Goal: Task Accomplishment & Management: Complete application form

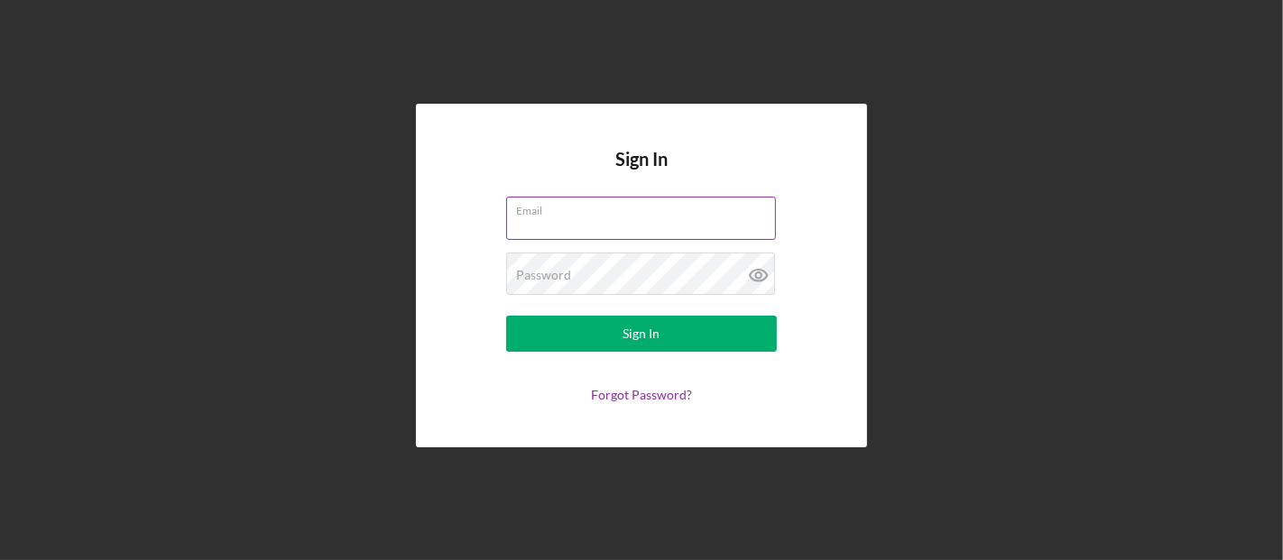
click at [650, 218] on input "Email" at bounding box center [641, 218] width 270 height 43
type input "[PERSON_NAME][EMAIL_ADDRESS][DOMAIN_NAME]"
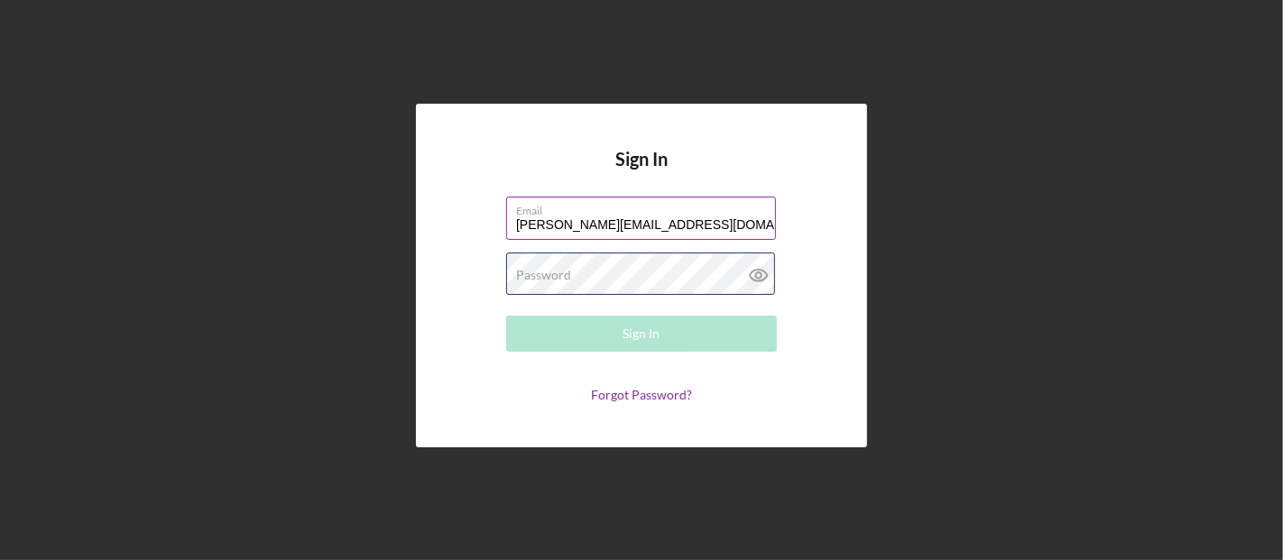
click at [616, 269] on div "Password Required" at bounding box center [641, 275] width 271 height 45
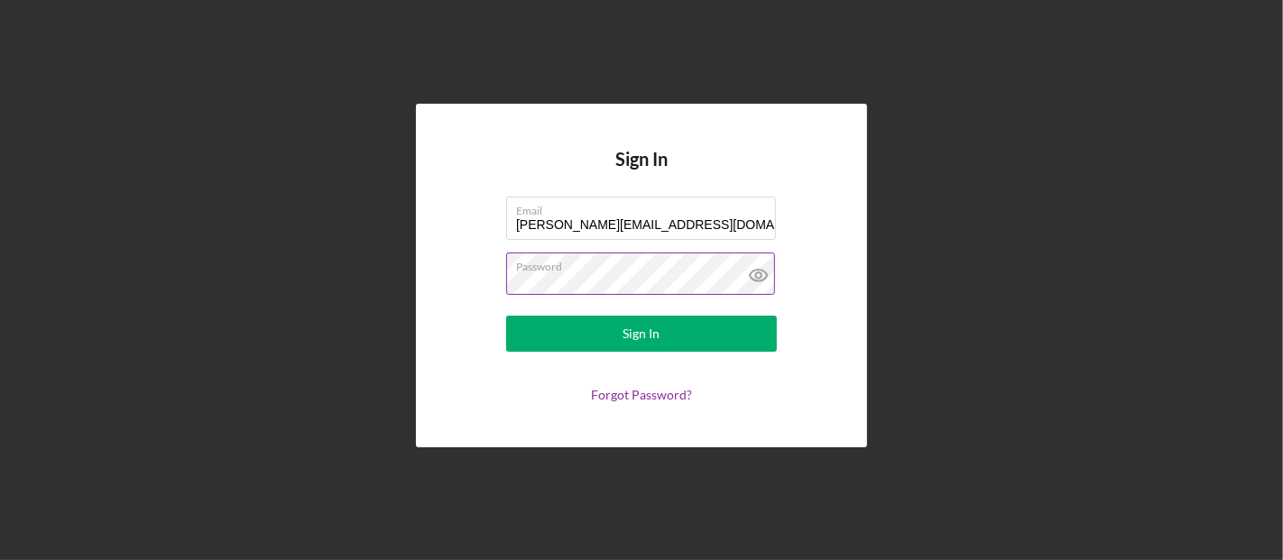
click at [758, 276] on icon at bounding box center [758, 275] width 45 height 45
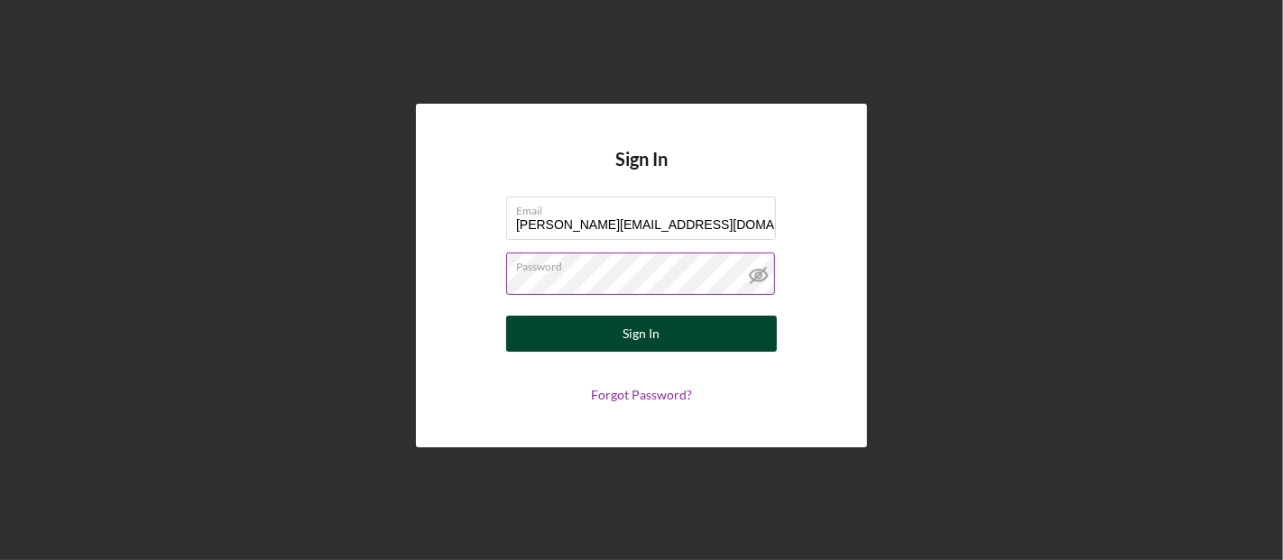
click at [709, 334] on button "Sign In" at bounding box center [641, 334] width 271 height 36
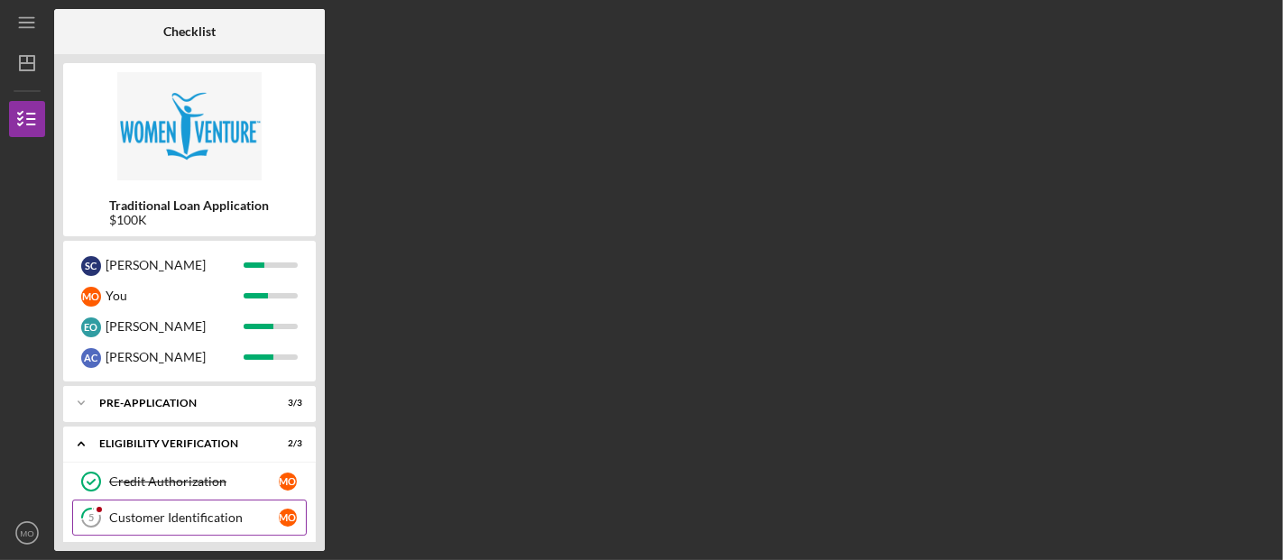
click at [178, 511] on div "Customer Identification" at bounding box center [194, 518] width 170 height 14
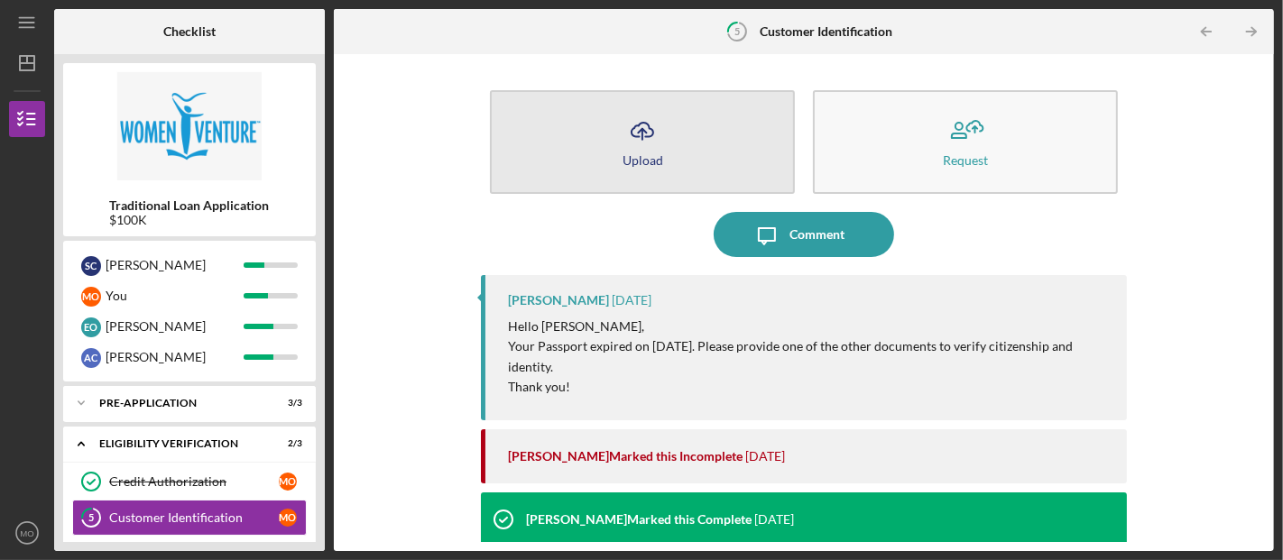
click at [650, 144] on icon "Icon/Upload" at bounding box center [642, 130] width 45 height 45
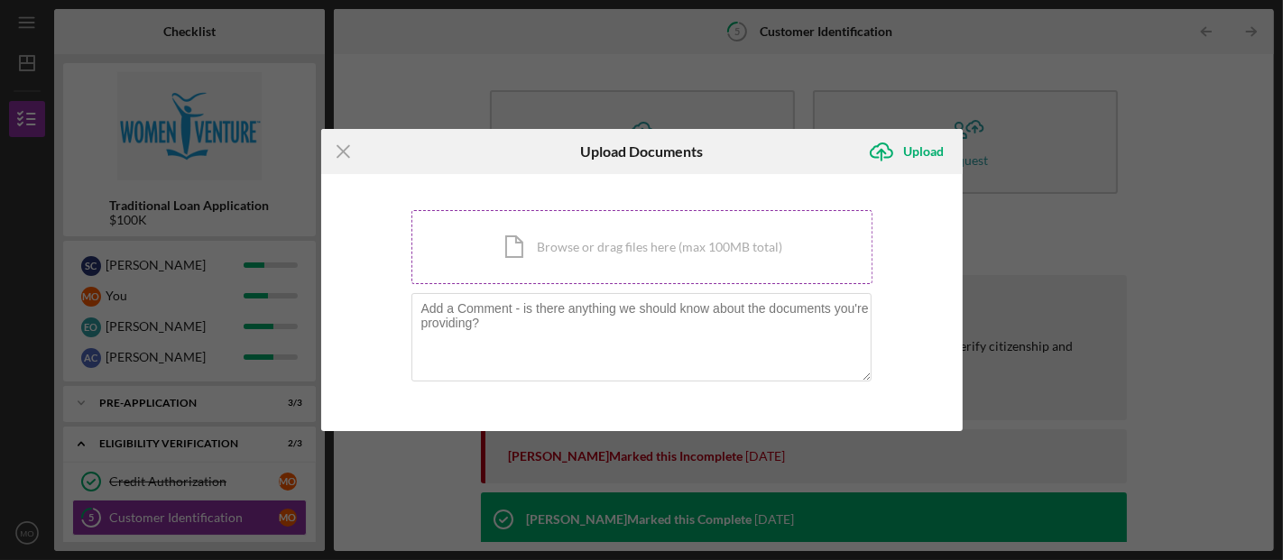
click at [595, 245] on div "Icon/Document Browse or drag files here (max 100MB total) Tap to choose files o…" at bounding box center [641, 247] width 461 height 74
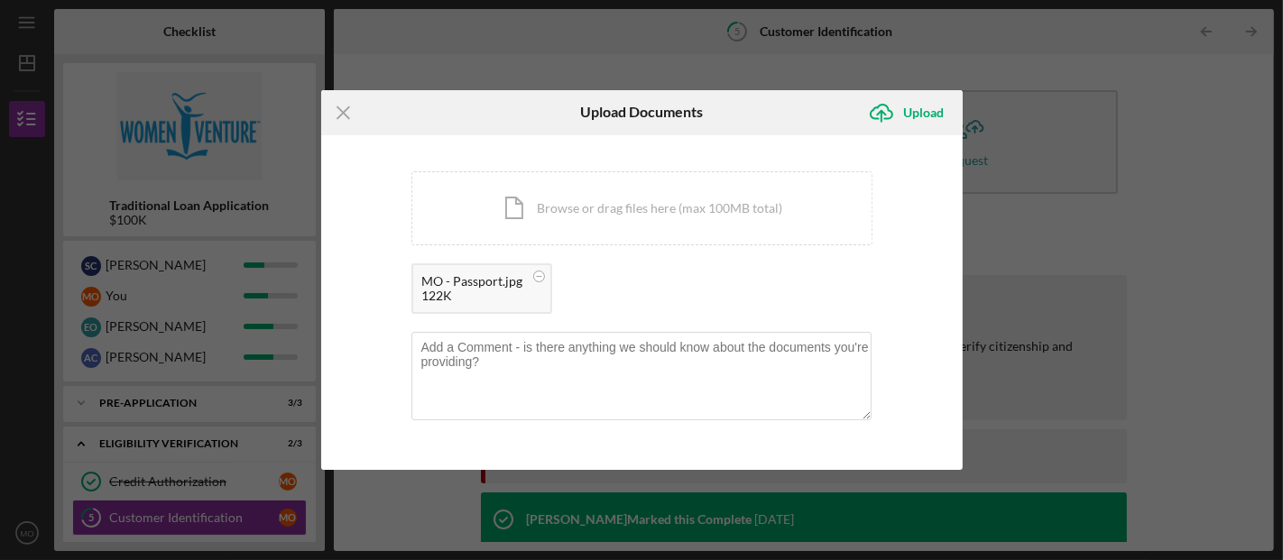
click at [674, 282] on div "MO - Passport.jpg 122K" at bounding box center [641, 293] width 461 height 60
click at [917, 113] on div "Upload" at bounding box center [924, 113] width 41 height 36
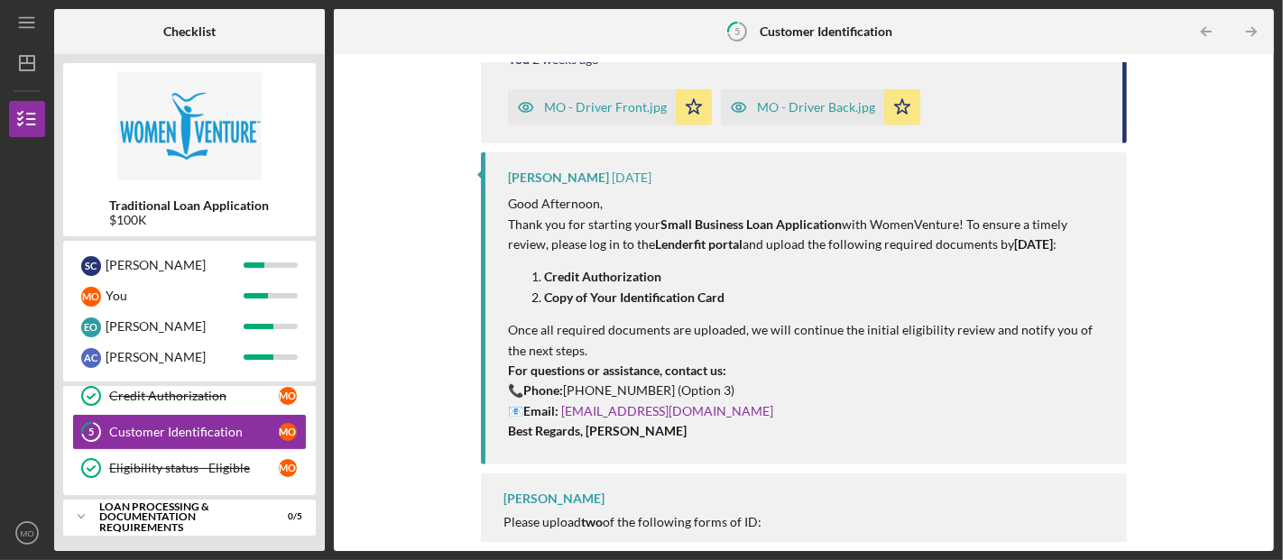
scroll to position [842, 0]
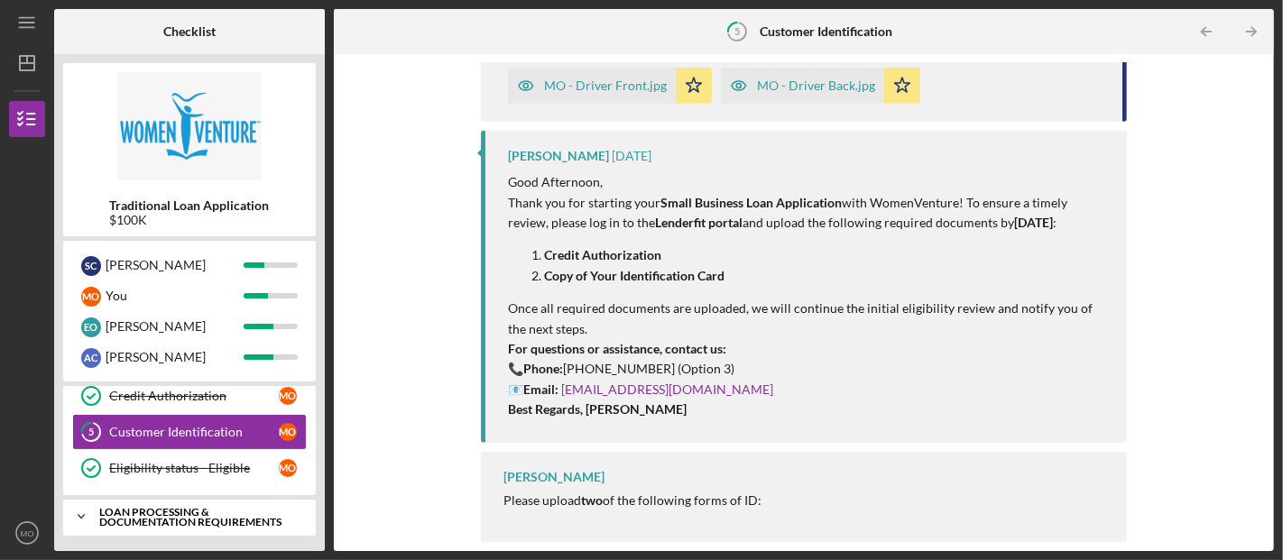
click at [199, 510] on div "Loan Processing & Documentation Requirements" at bounding box center [196, 517] width 194 height 21
click at [176, 436] on div "Customer Identification" at bounding box center [194, 432] width 170 height 14
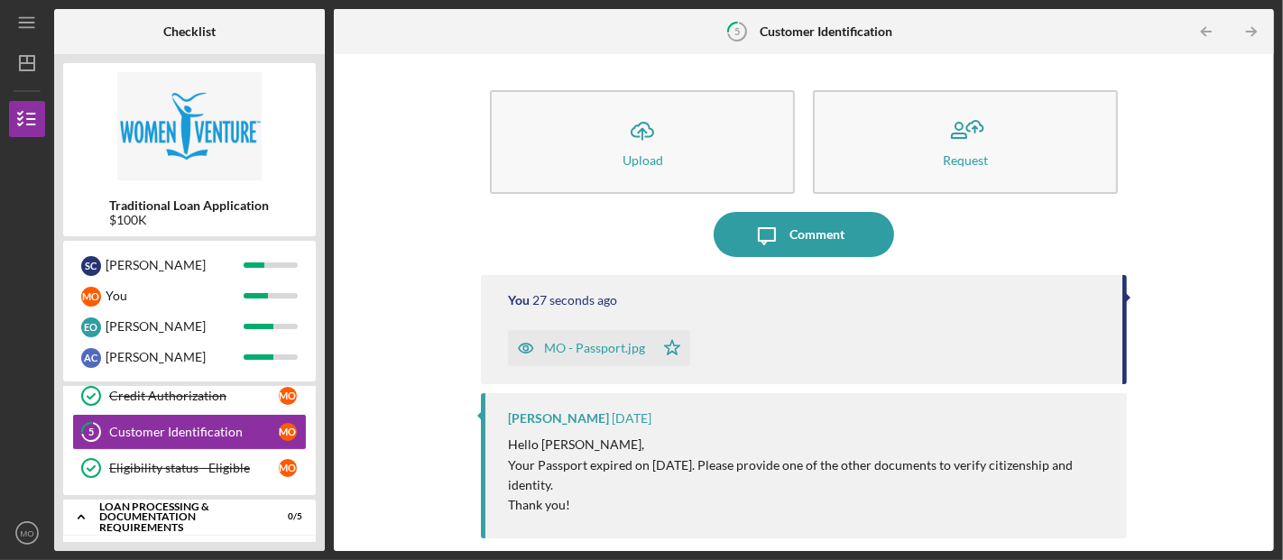
scroll to position [100, 0]
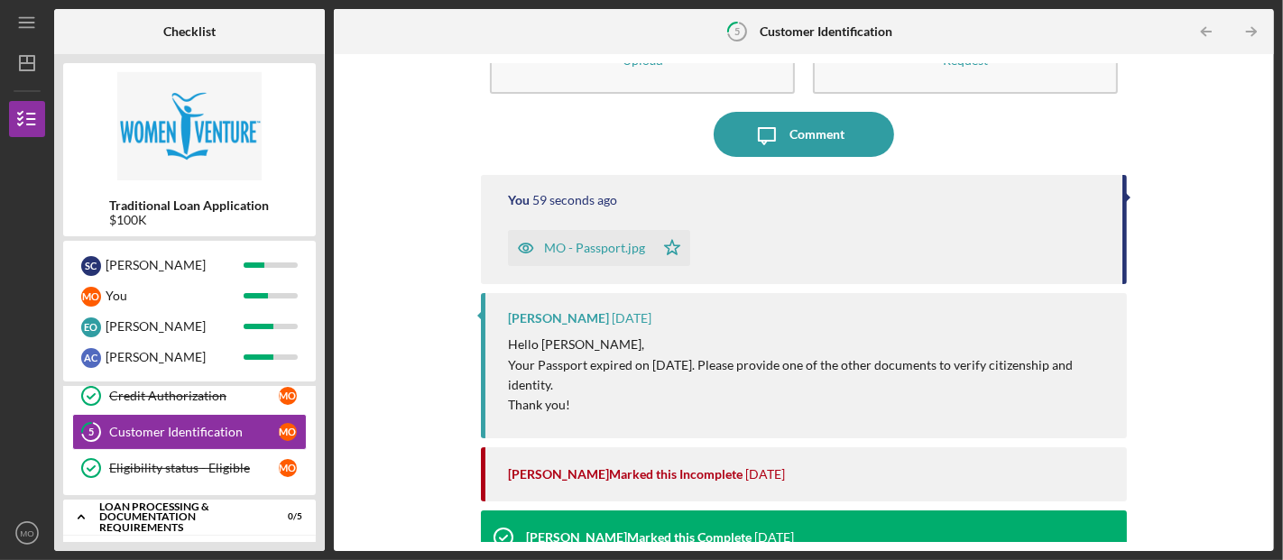
drag, startPoint x: 566, startPoint y: 249, endPoint x: 1028, endPoint y: 226, distance: 462.5
click at [1028, 226] on div "MO - Passport.jpg Icon/Star" at bounding box center [805, 243] width 595 height 45
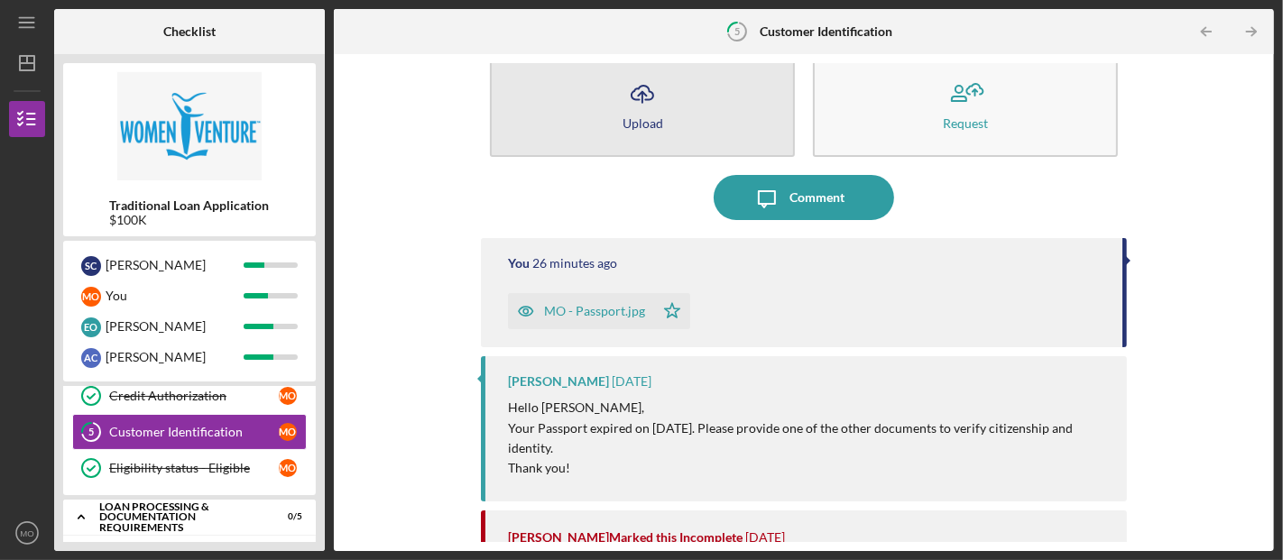
scroll to position [0, 0]
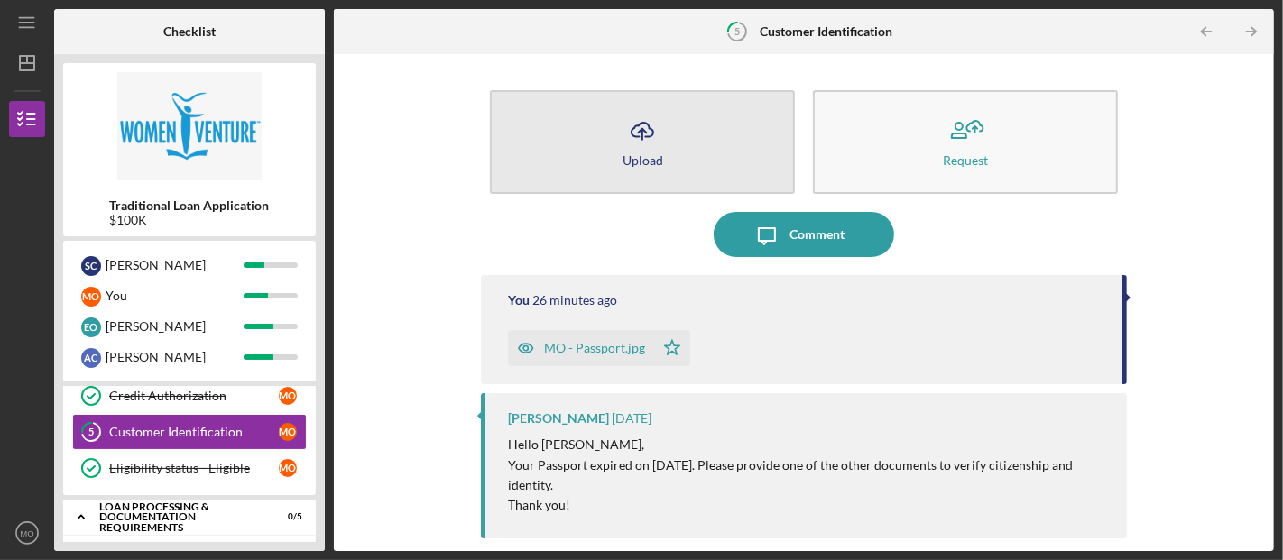
click at [636, 146] on icon "Icon/Upload" at bounding box center [642, 130] width 45 height 45
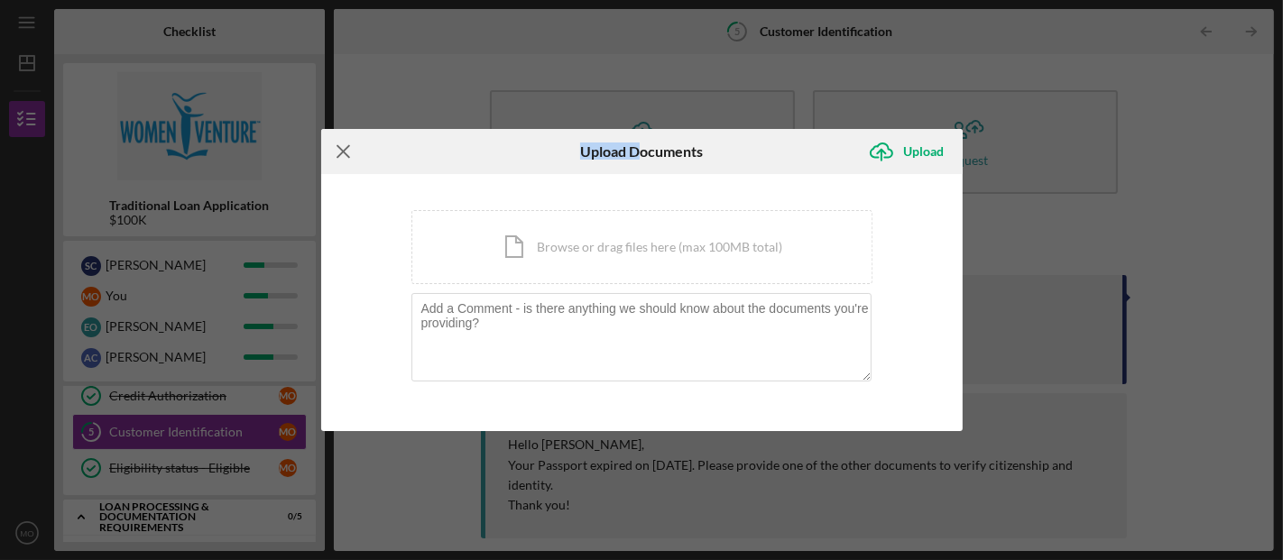
drag, startPoint x: 636, startPoint y: 152, endPoint x: 327, endPoint y: 150, distance: 308.5
click at [259, 44] on div "Icon/Menu Close Upload Documents Icon/Upload Upload You're uploading documents …" at bounding box center [641, 280] width 1283 height 560
drag, startPoint x: 392, startPoint y: 153, endPoint x: 336, endPoint y: 69, distance: 101.6
click at [307, 57] on div "Icon/Menu Close Upload Documents Icon/Upload Upload You're uploading documents …" at bounding box center [641, 280] width 1283 height 560
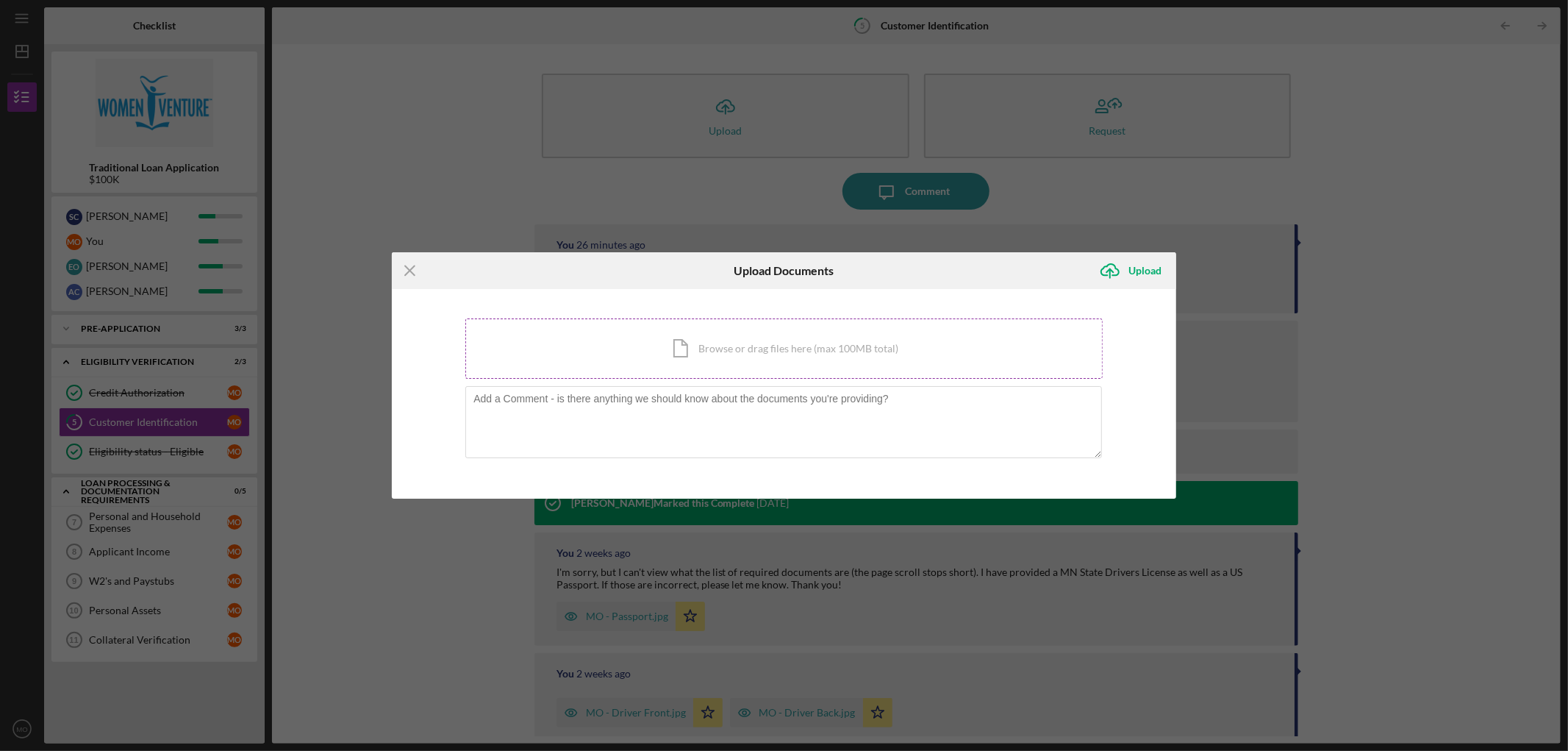
click at [876, 339] on div "Icon/Document Browse or drag files here (max 100MB total) Tap to choose files o…" at bounding box center [784, 349] width 637 height 60
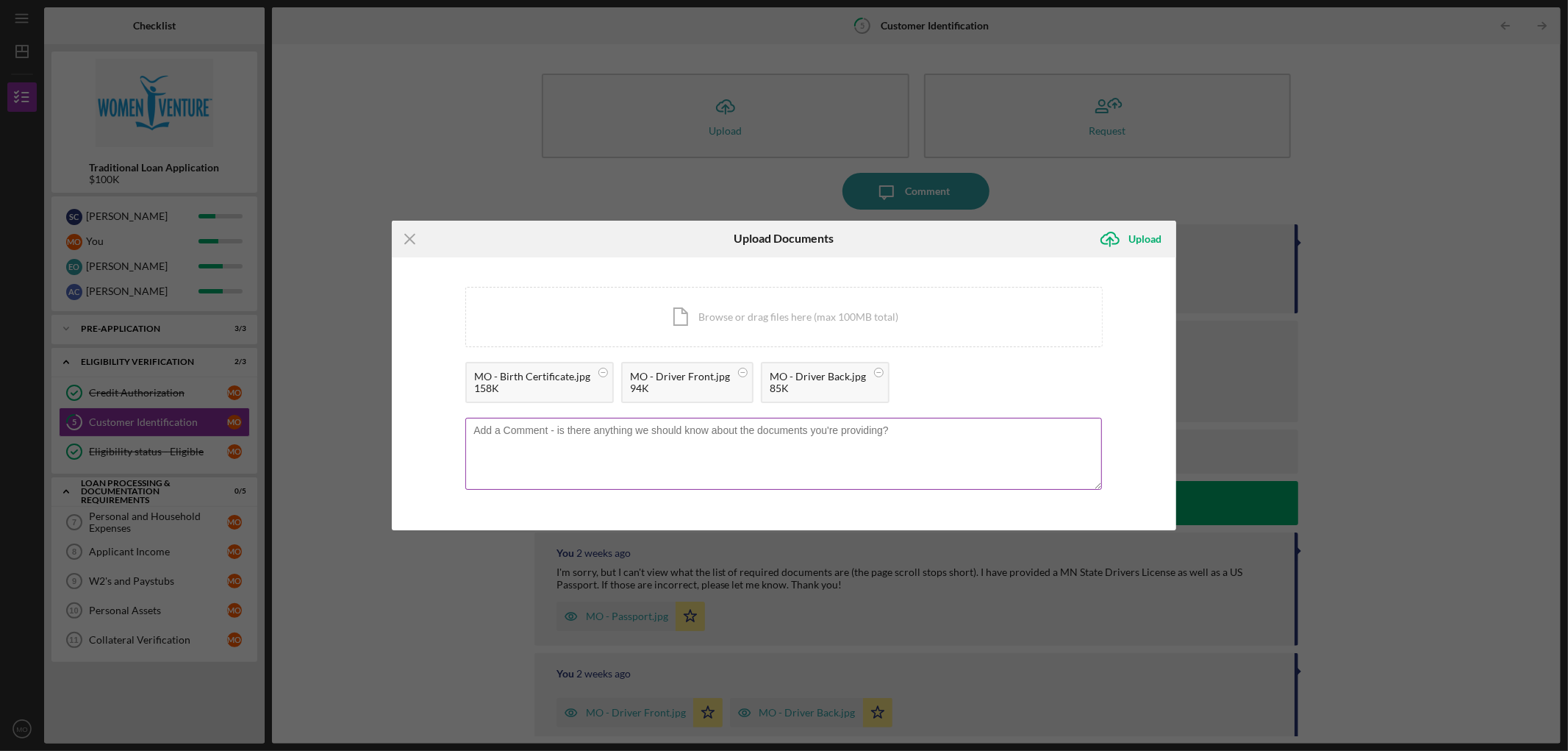
click at [521, 428] on textarea at bounding box center [783, 453] width 636 height 72
type textarea "Sorry about the expired passport....I just traveled with it expired and not a w…"
click at [1045, 238] on button "Icon/Upload Upload" at bounding box center [1134, 239] width 85 height 29
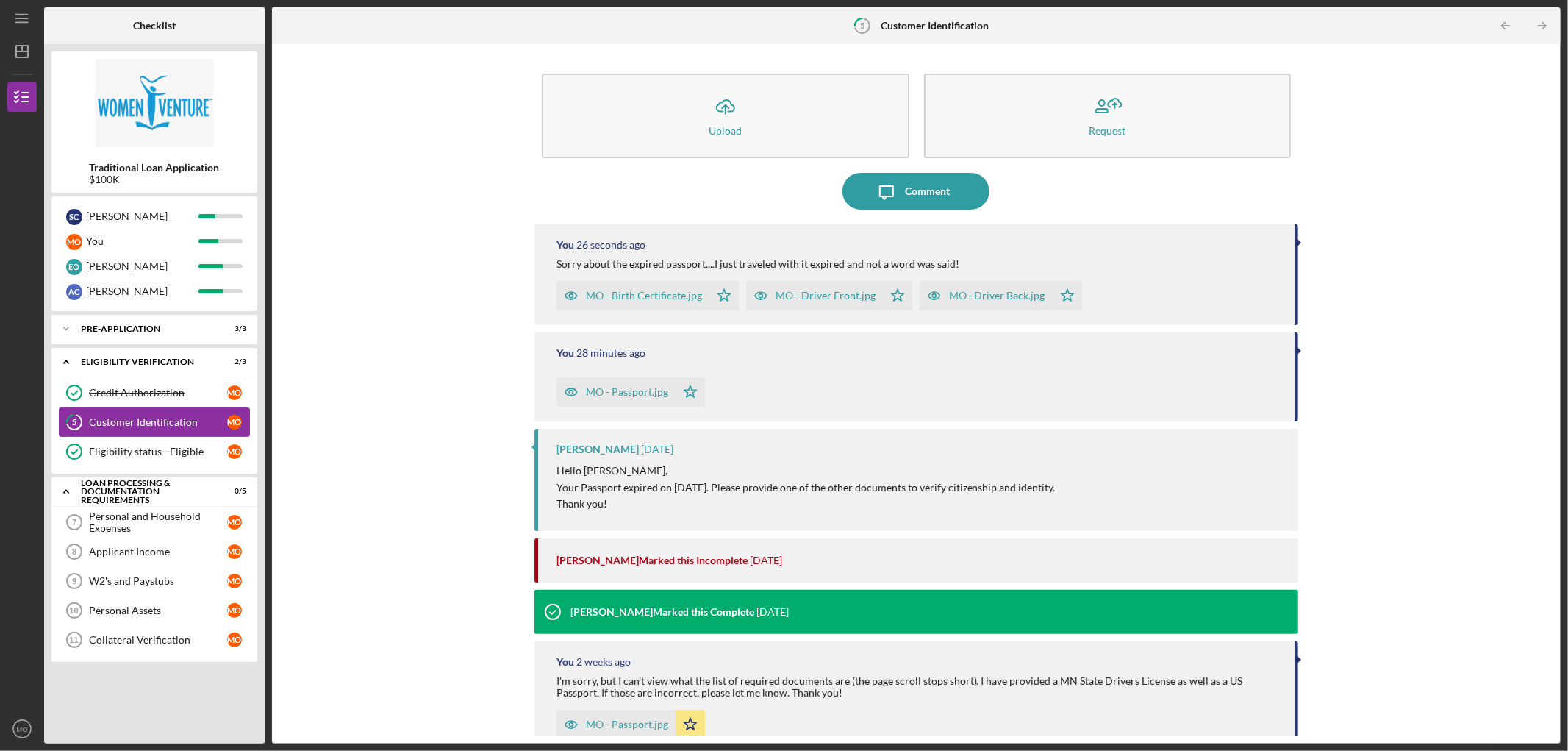
click at [155, 417] on div "Customer Identification" at bounding box center [158, 422] width 139 height 11
click at [111, 456] on div "Loan Processing & Documentation Requirements" at bounding box center [160, 492] width 158 height 17
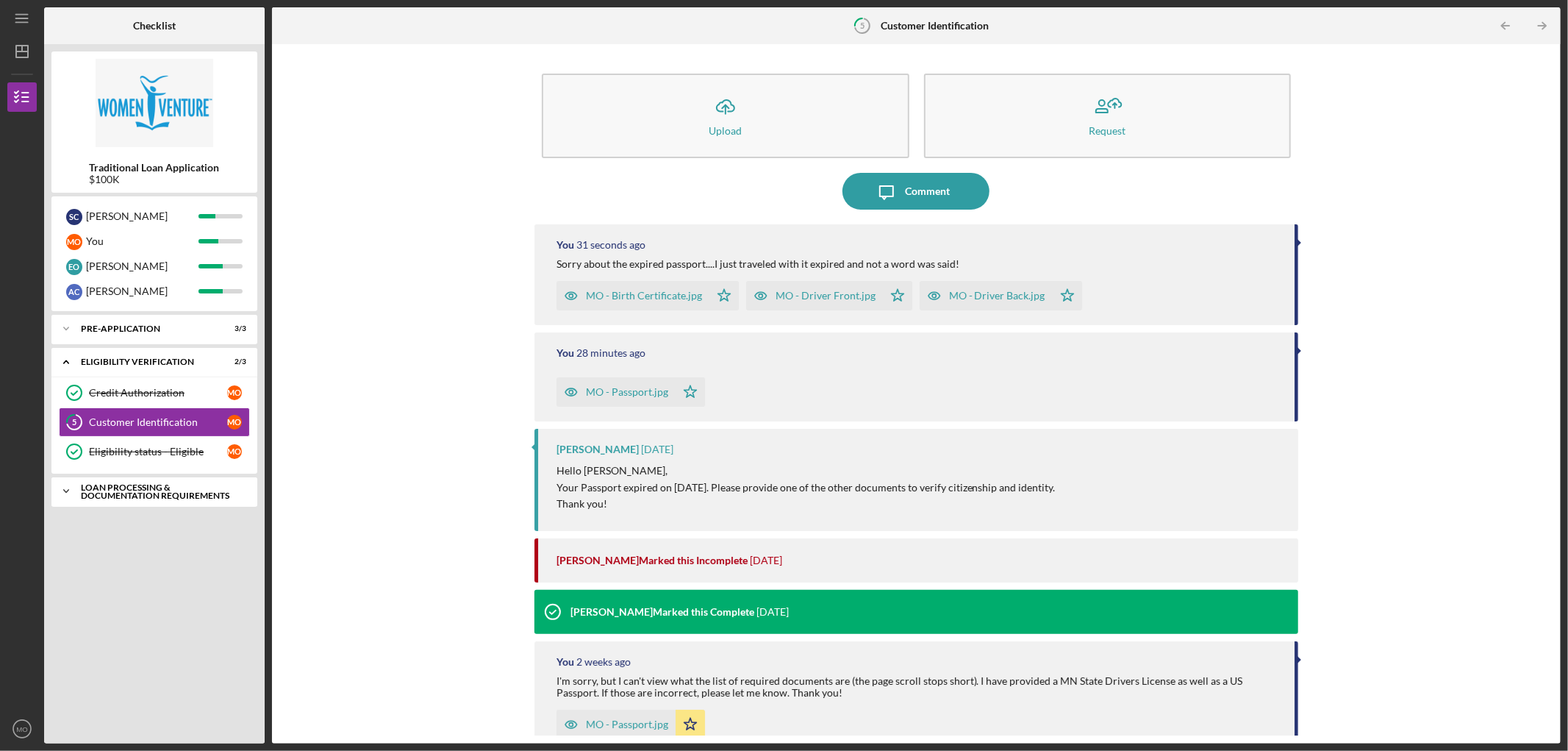
click at [111, 456] on div "Loan Processing & Documentation Requirements" at bounding box center [160, 492] width 158 height 17
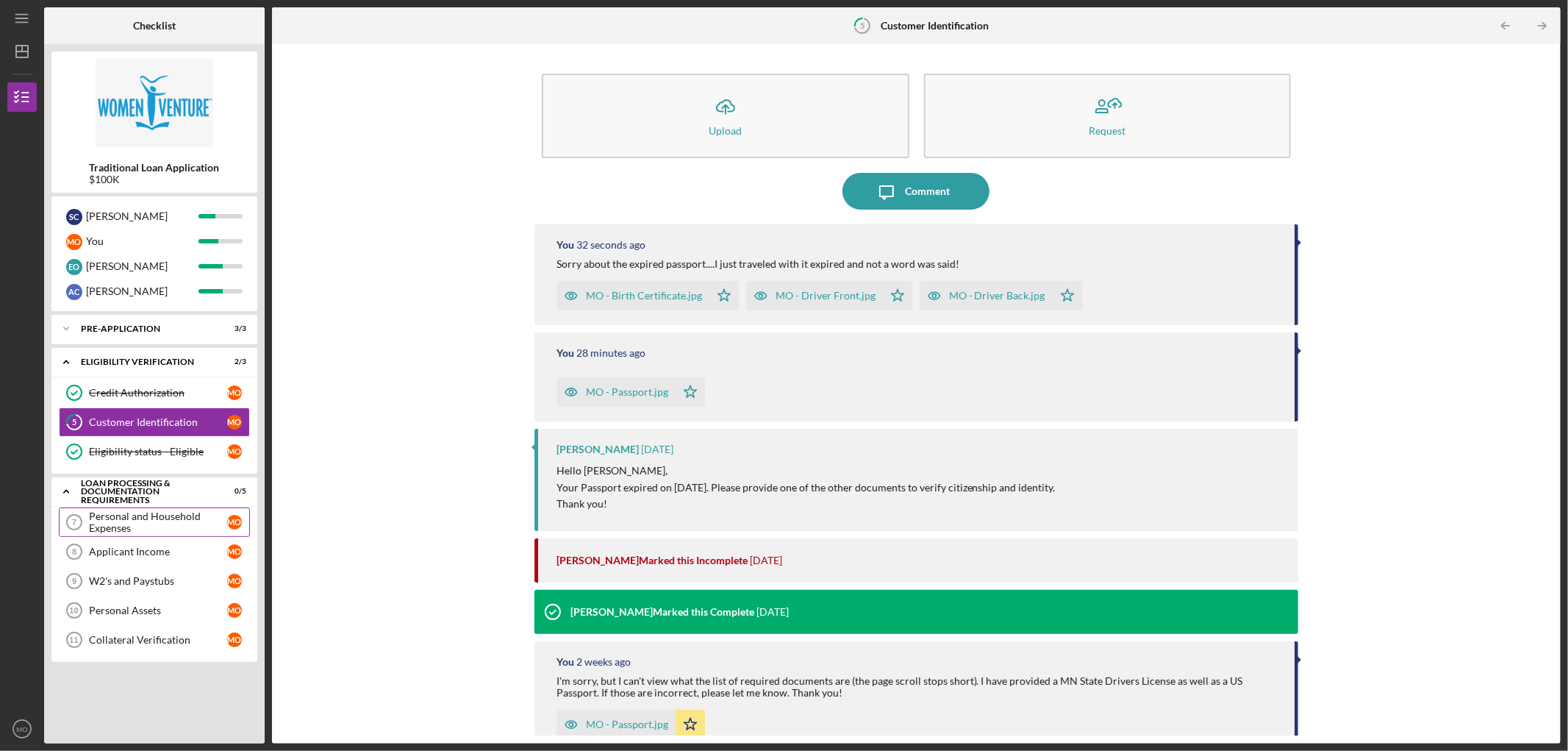
click at [112, 456] on div "Personal and Household Expenses" at bounding box center [158, 522] width 139 height 24
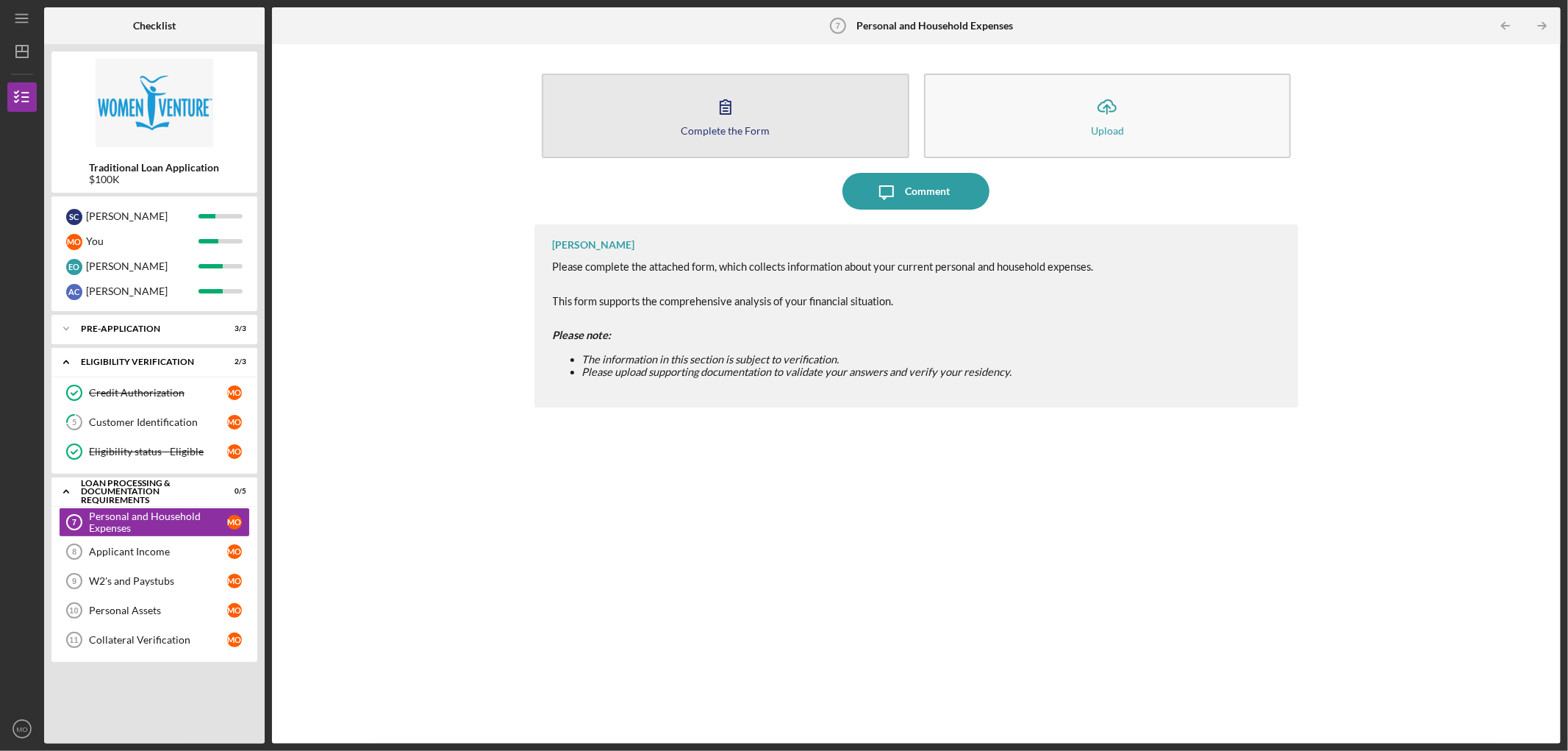
click at [715, 121] on icon "button" at bounding box center [725, 106] width 37 height 37
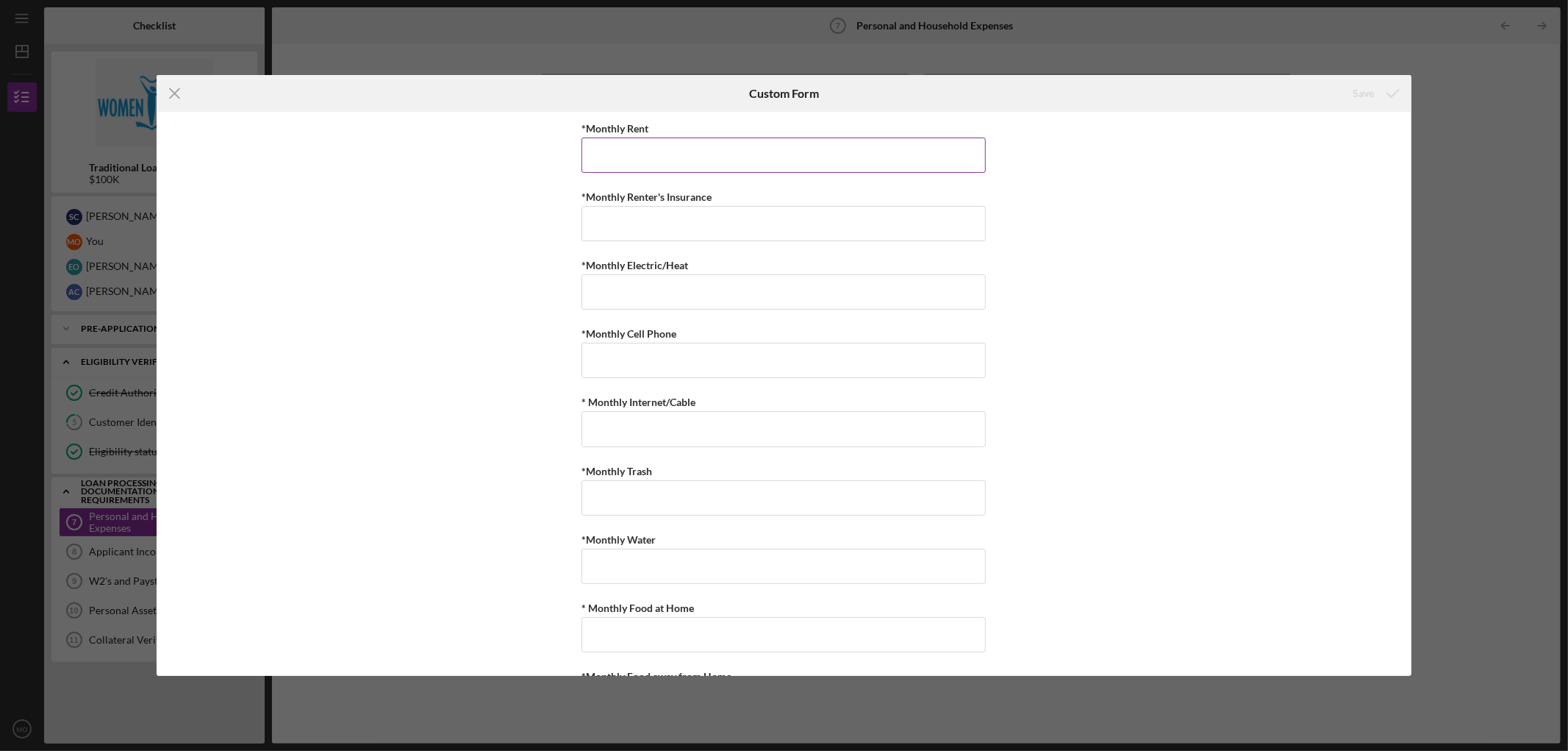
click at [662, 141] on input "*Monthly Rent" at bounding box center [784, 155] width 404 height 35
click at [895, 158] on input "*Monthly Rent" at bounding box center [784, 155] width 404 height 35
type input "$2,562.10"
click at [767, 223] on input "*Monthly Renter's Insurance" at bounding box center [784, 223] width 404 height 35
type input "$234.82"
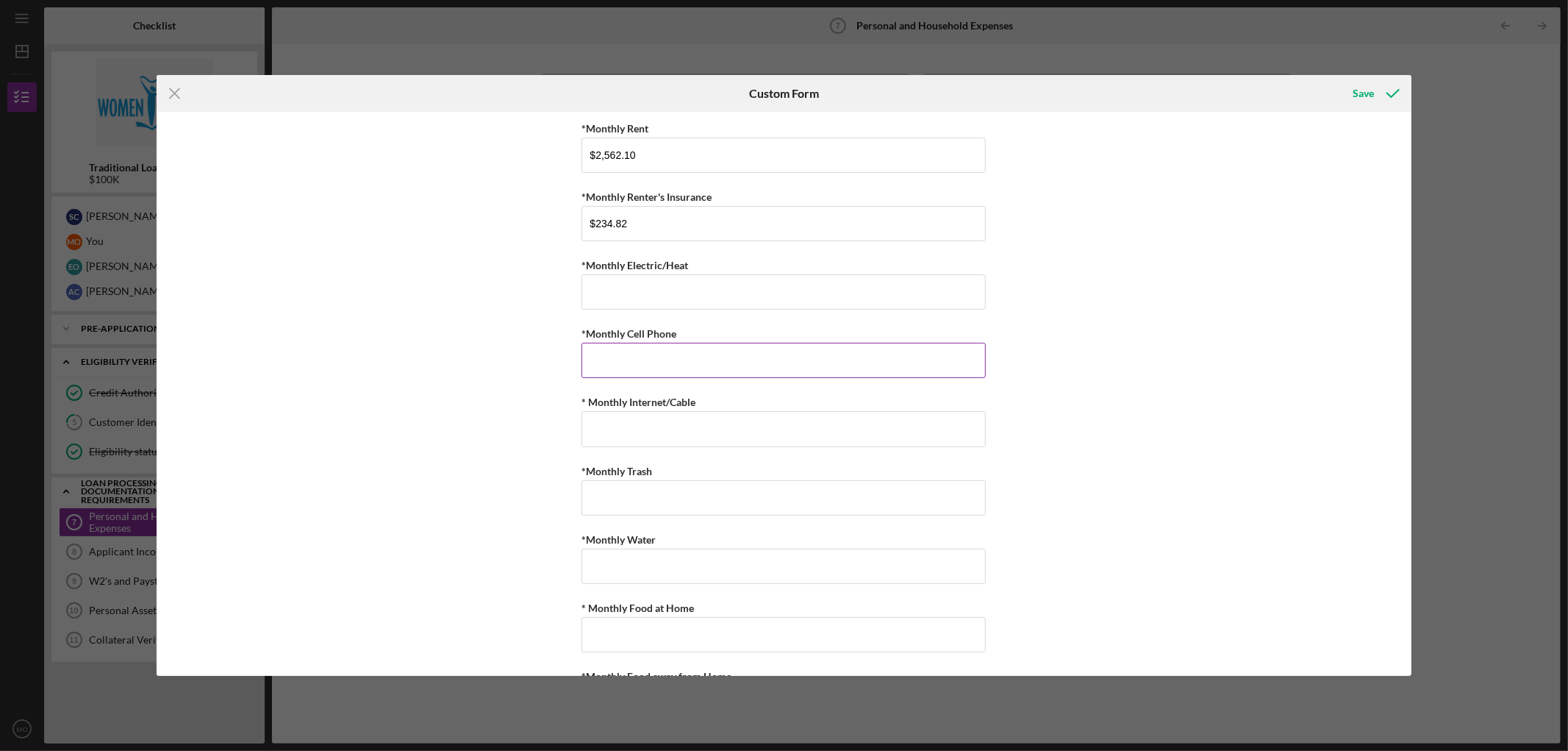
click at [688, 366] on input "*Monthly Cell Phone" at bounding box center [784, 360] width 404 height 35
type input "$308.76"
click at [642, 306] on input "*Monthly Electric/Heat" at bounding box center [784, 291] width 404 height 35
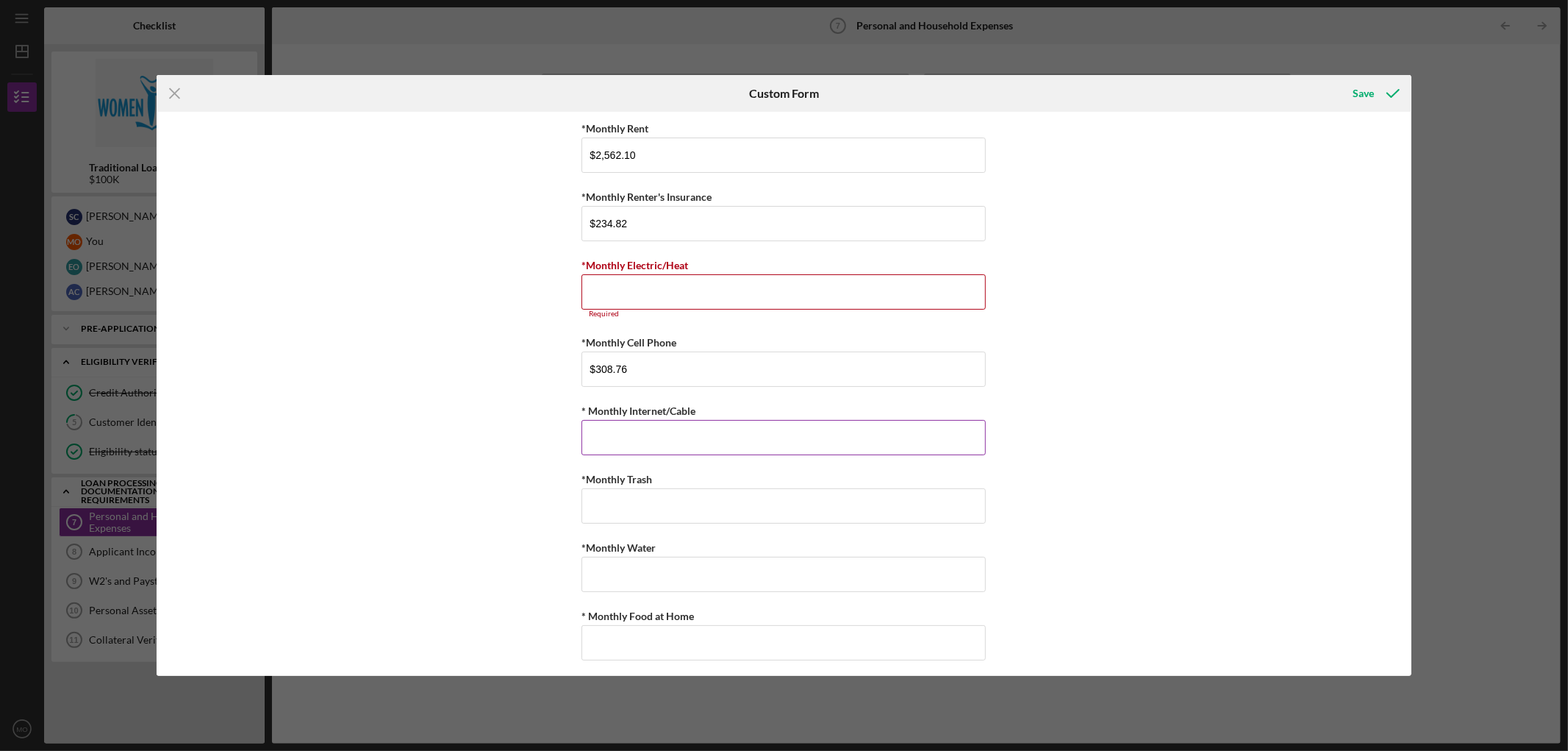
click at [651, 423] on input "* Monthly Internet/Cable" at bounding box center [784, 437] width 404 height 35
type input "$110"
click at [651, 296] on input "*Monthly Electric/Heat" at bounding box center [784, 291] width 404 height 35
type input "$150"
click at [1045, 79] on button "Save" at bounding box center [1375, 94] width 73 height 29
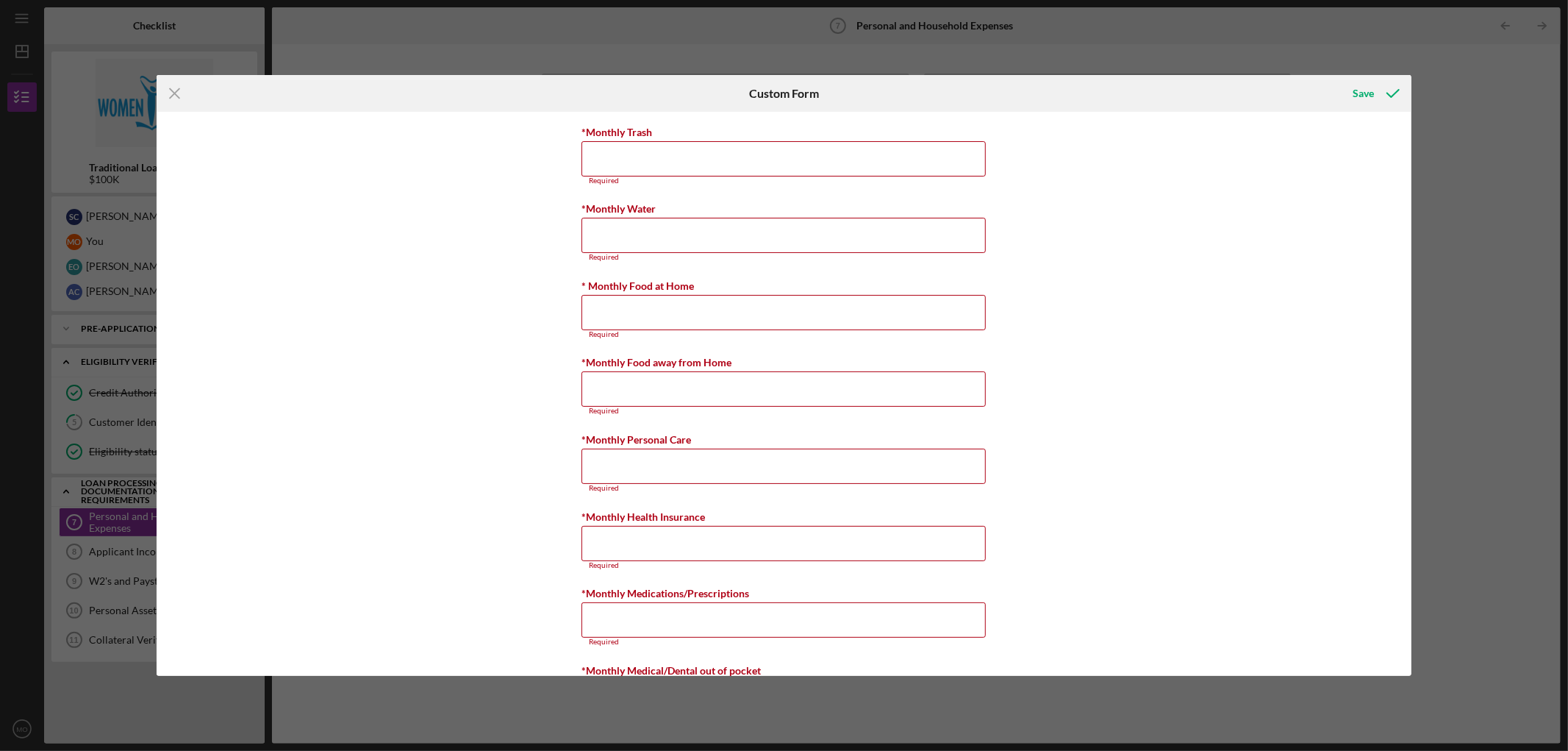
scroll to position [350, 0]
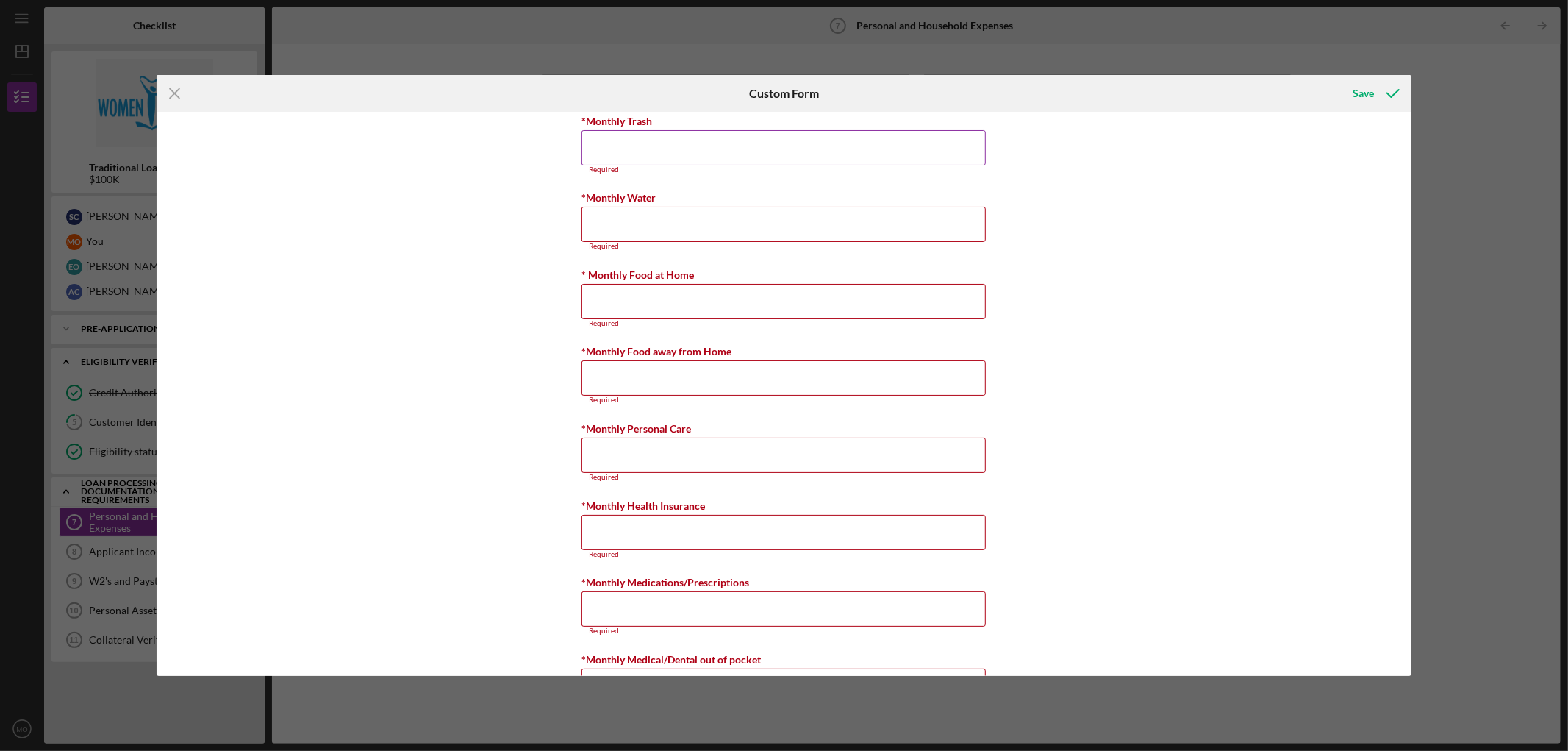
click at [645, 142] on input "*Monthly Trash" at bounding box center [784, 148] width 404 height 35
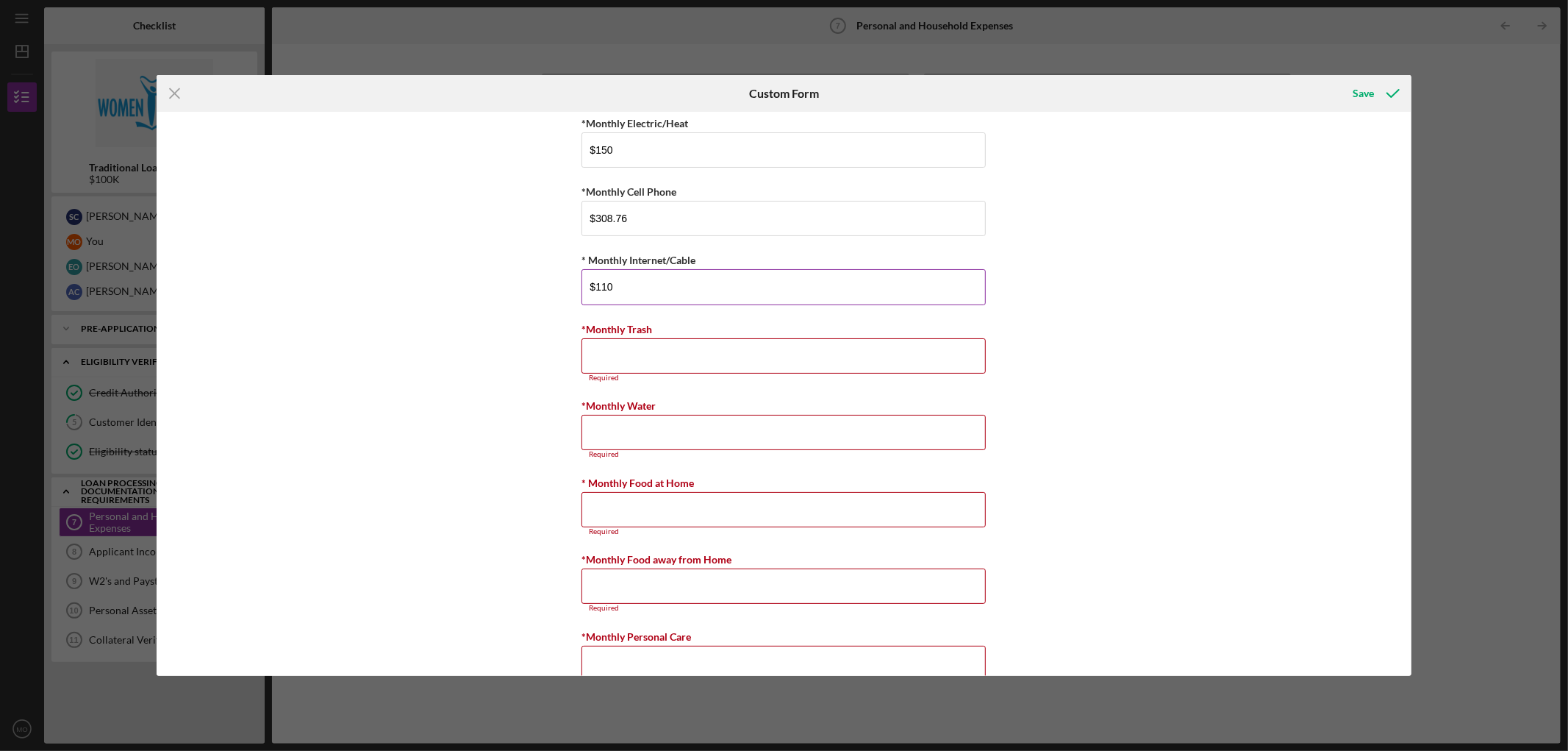
scroll to position [105, 0]
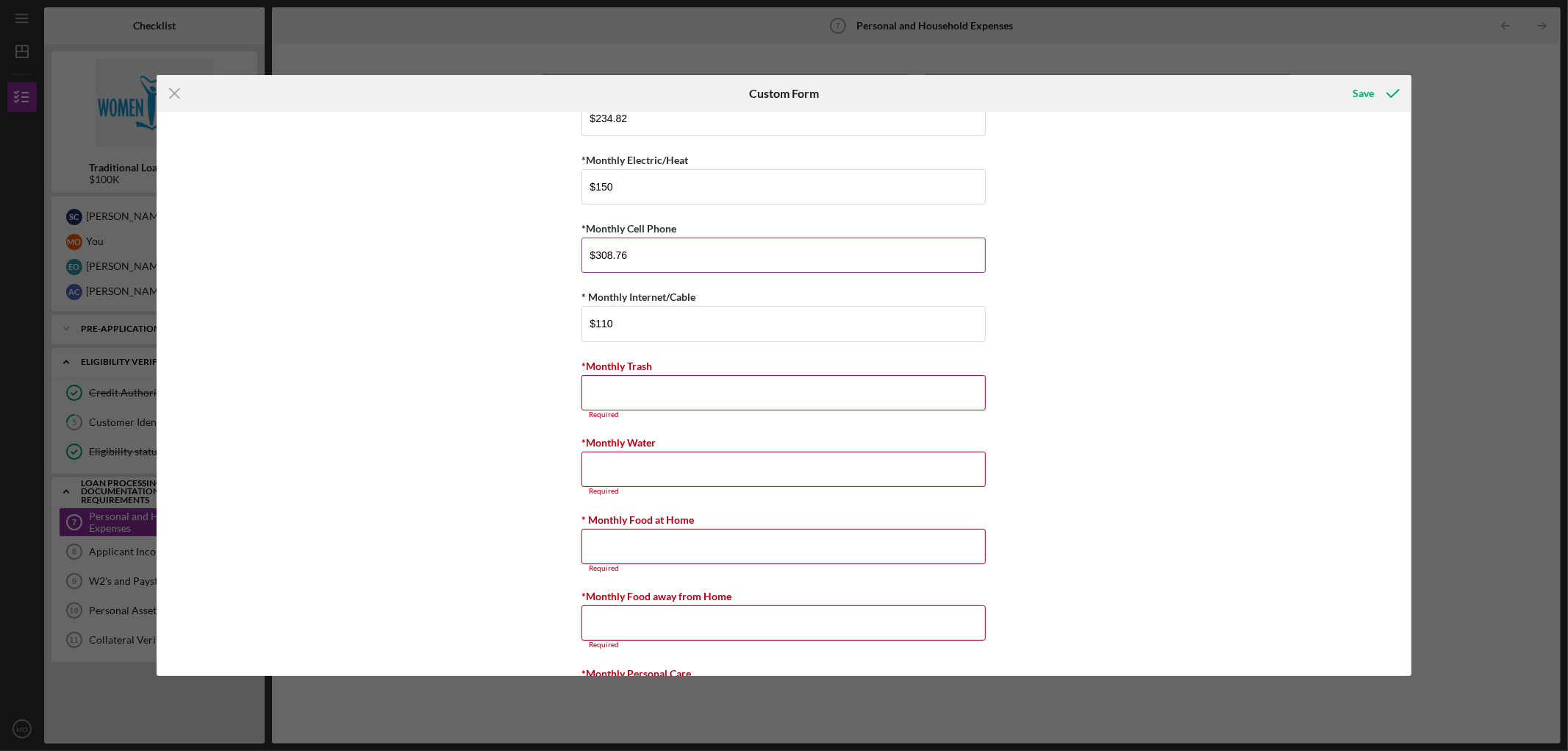
click at [633, 258] on input "$308.76" at bounding box center [784, 254] width 404 height 35
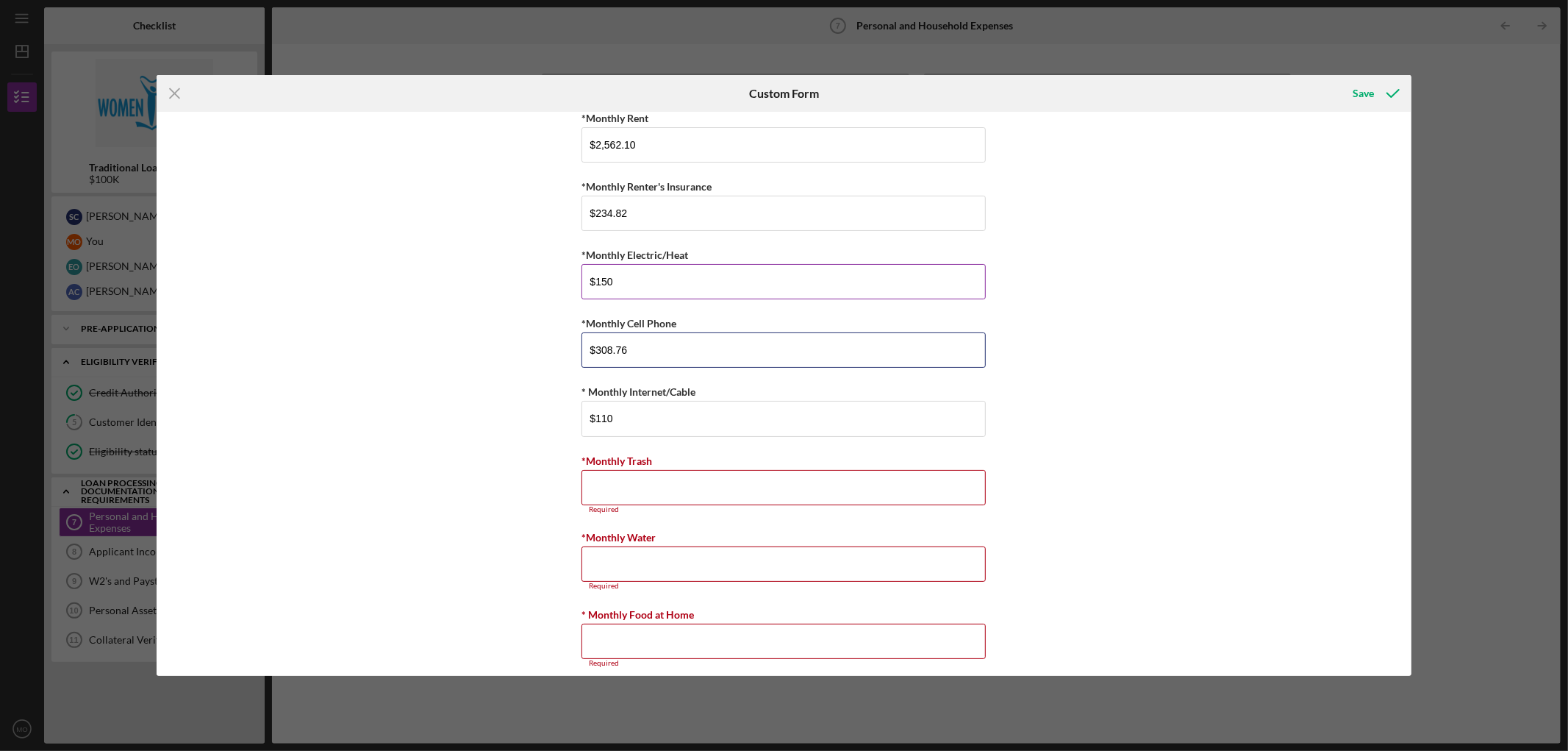
scroll to position [0, 0]
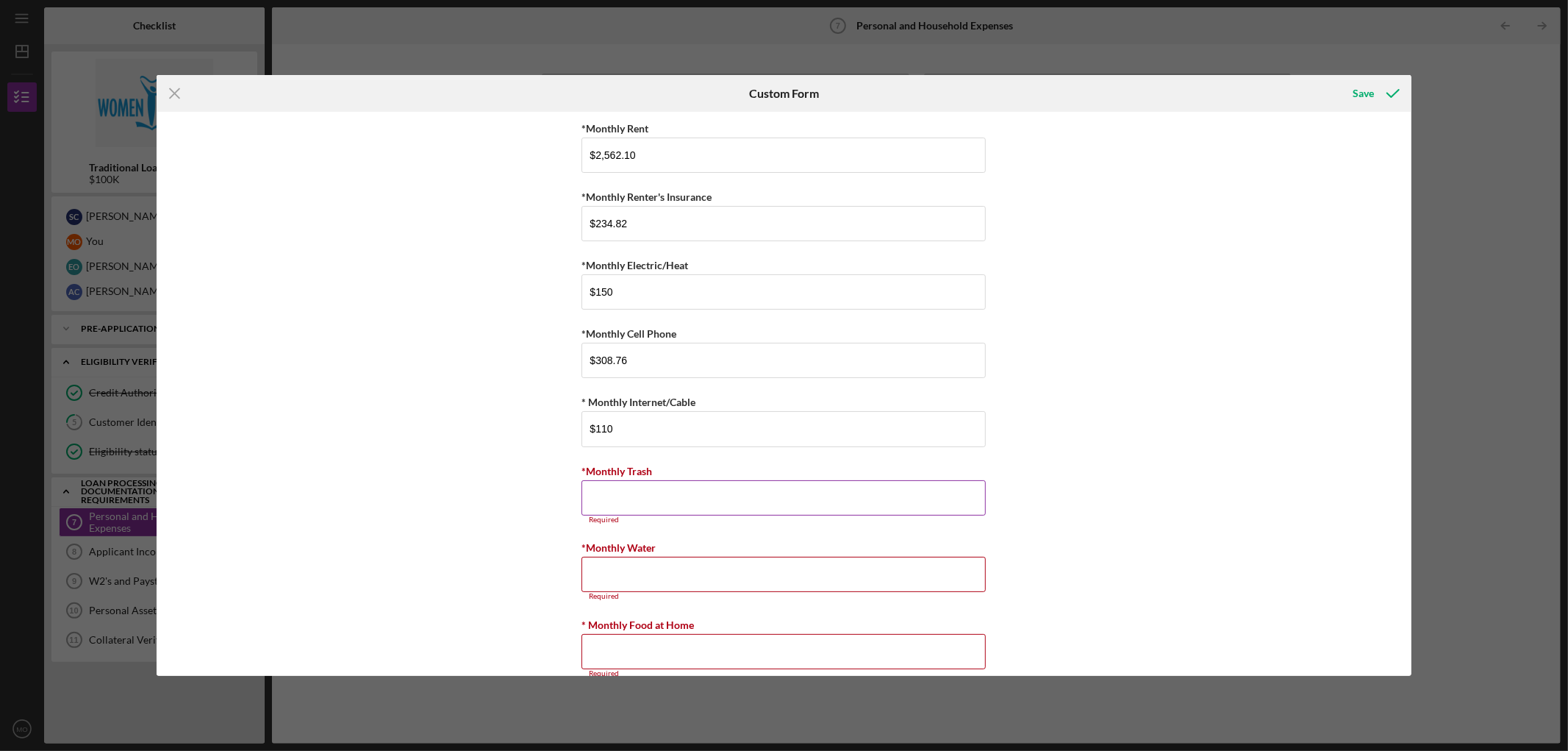
click at [640, 456] on input "*Monthly Trash" at bounding box center [784, 497] width 404 height 35
type input "$50"
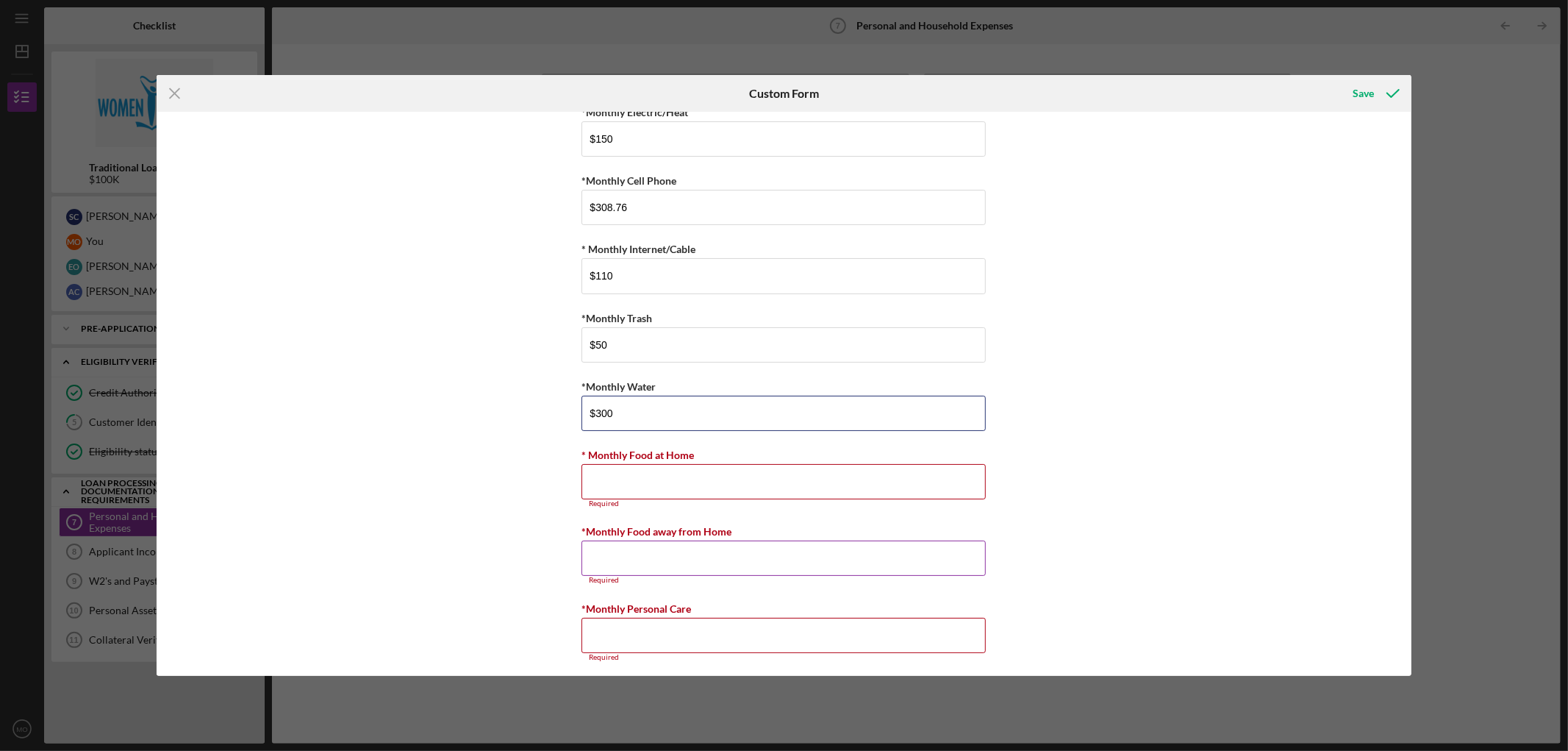
scroll to position [163, 0]
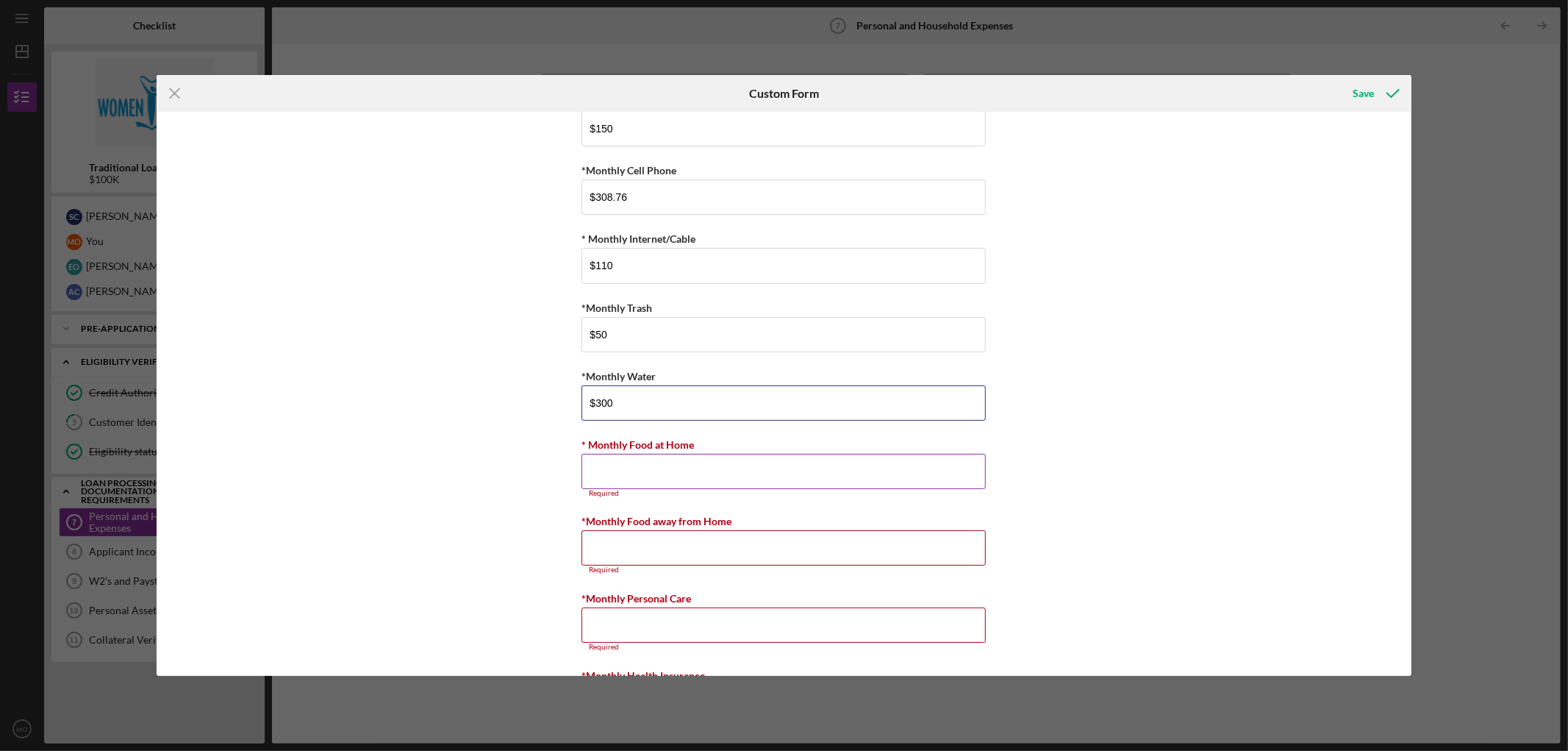
type input "$300"
click at [672, 456] on input "* Monthly Food at Home" at bounding box center [784, 471] width 404 height 35
type input "$400"
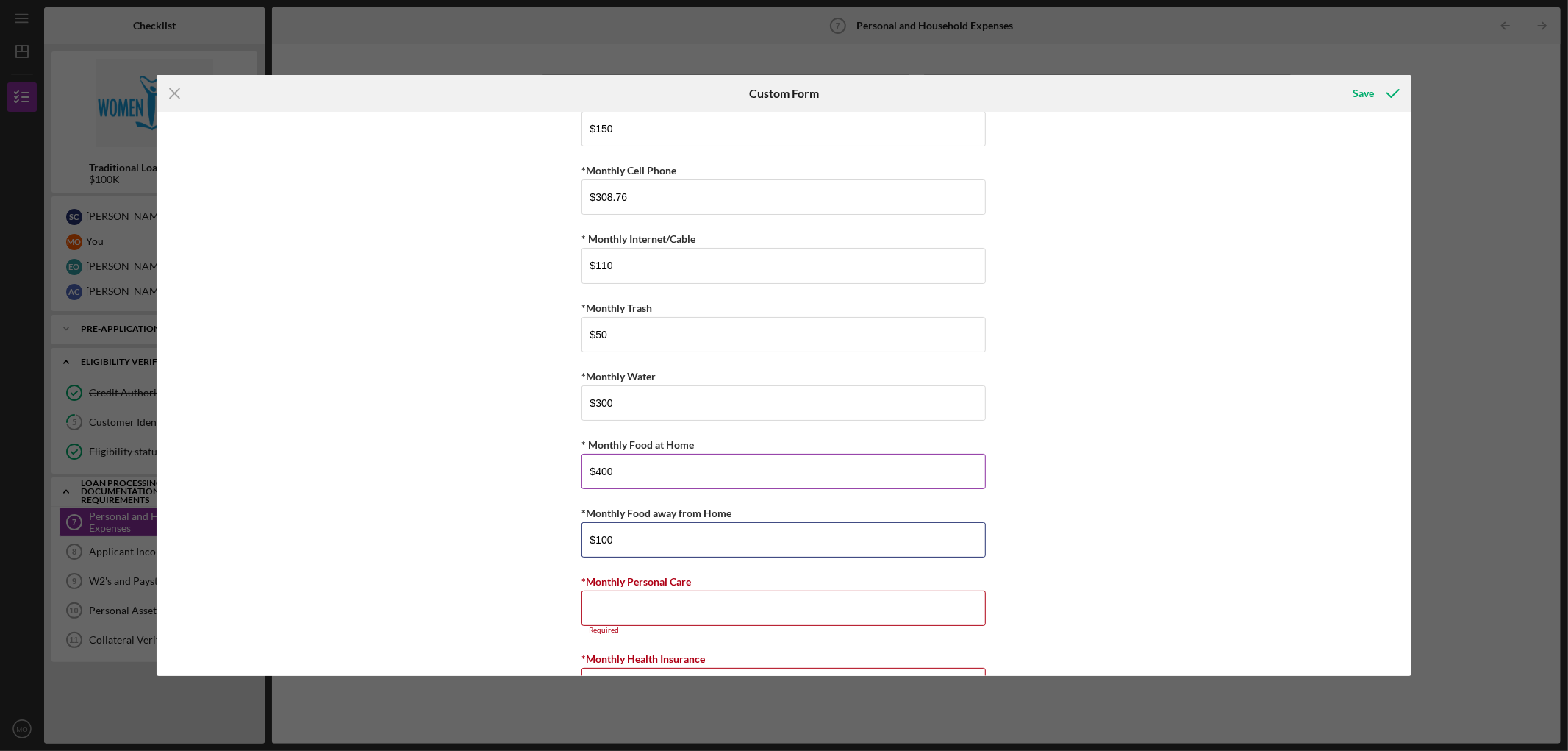
type input "$100"
type input "$200"
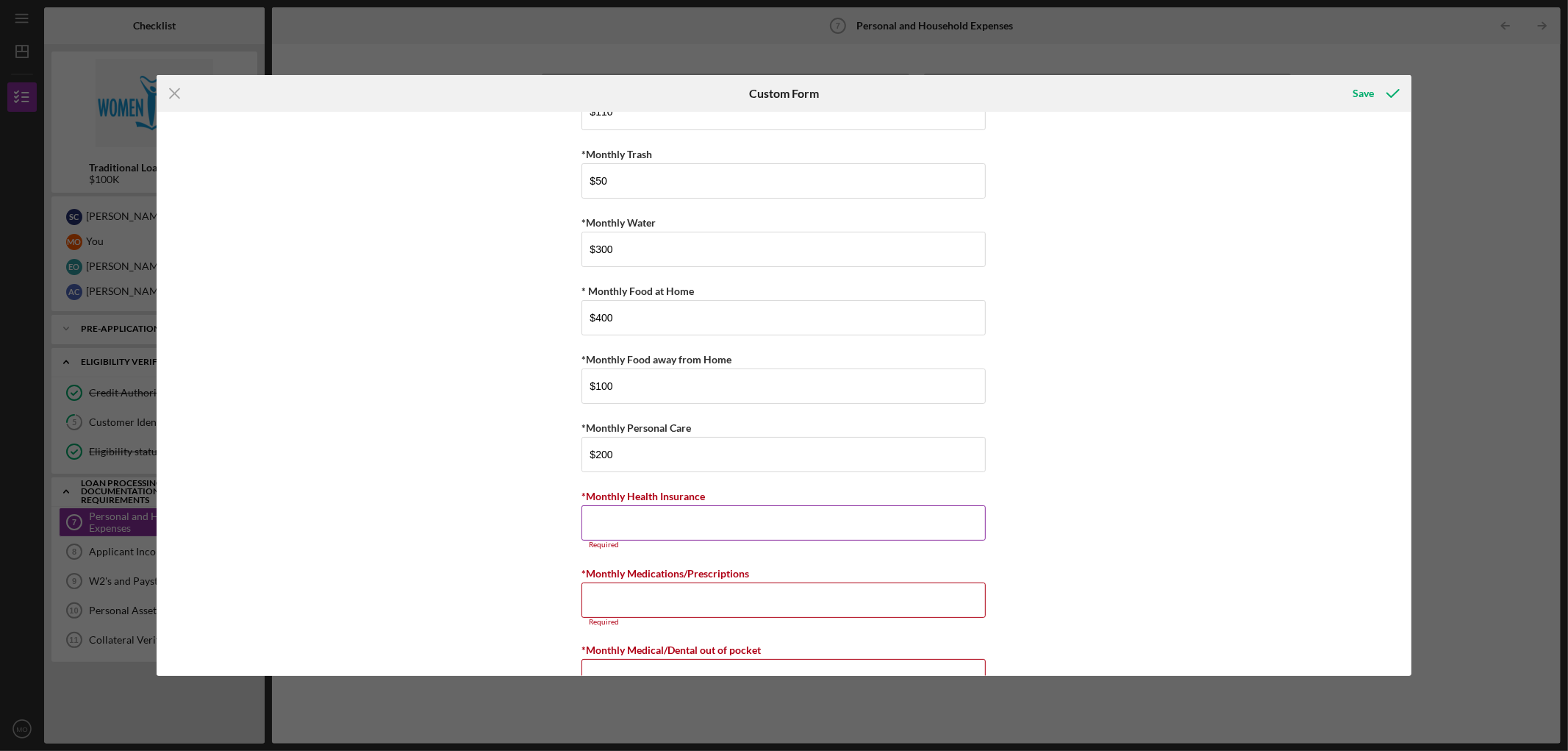
scroll to position [347, 0]
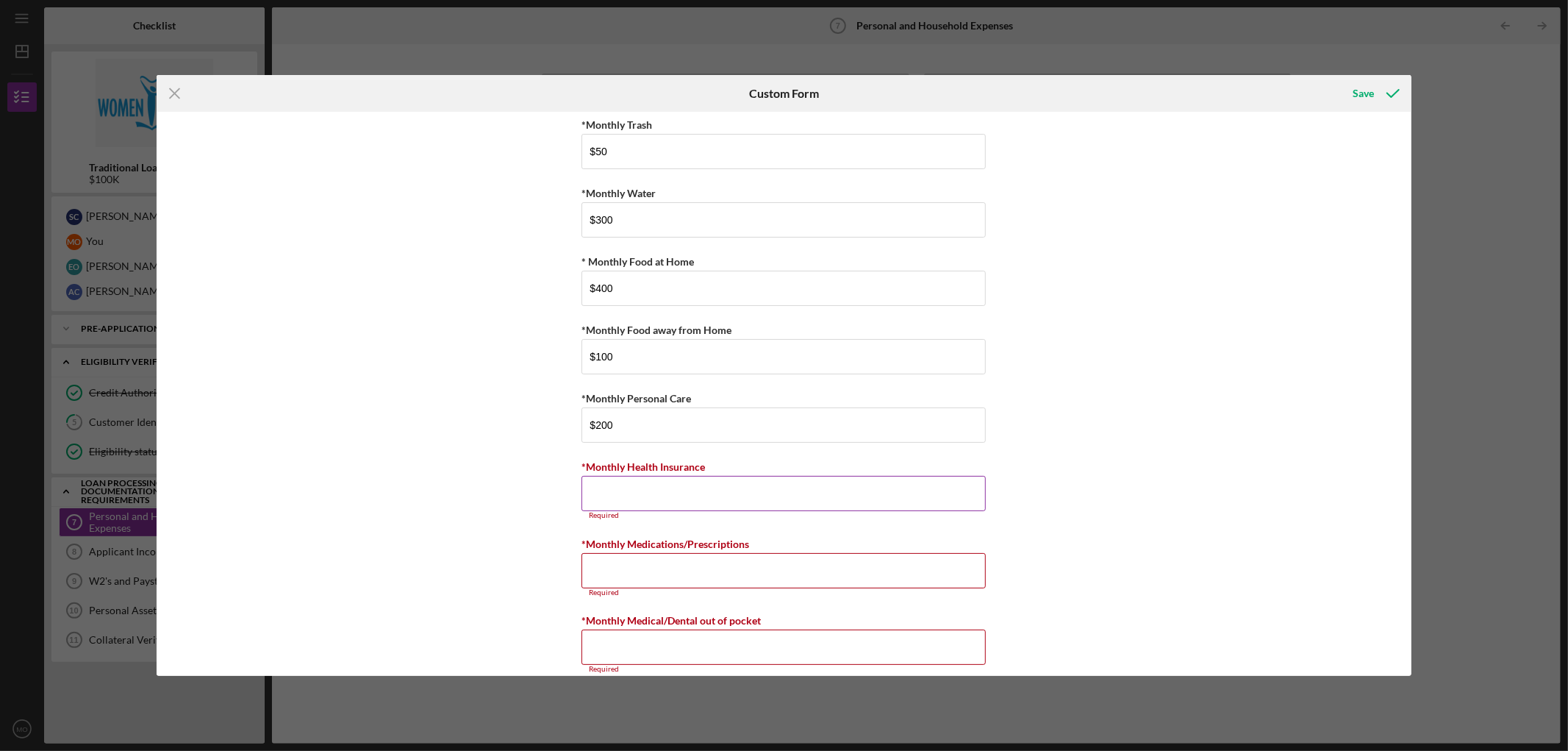
click at [753, 456] on input "*Monthly Health Insurance" at bounding box center [784, 493] width 404 height 35
type input "$221.88"
click at [1045, 79] on button "Save" at bounding box center [1375, 94] width 73 height 29
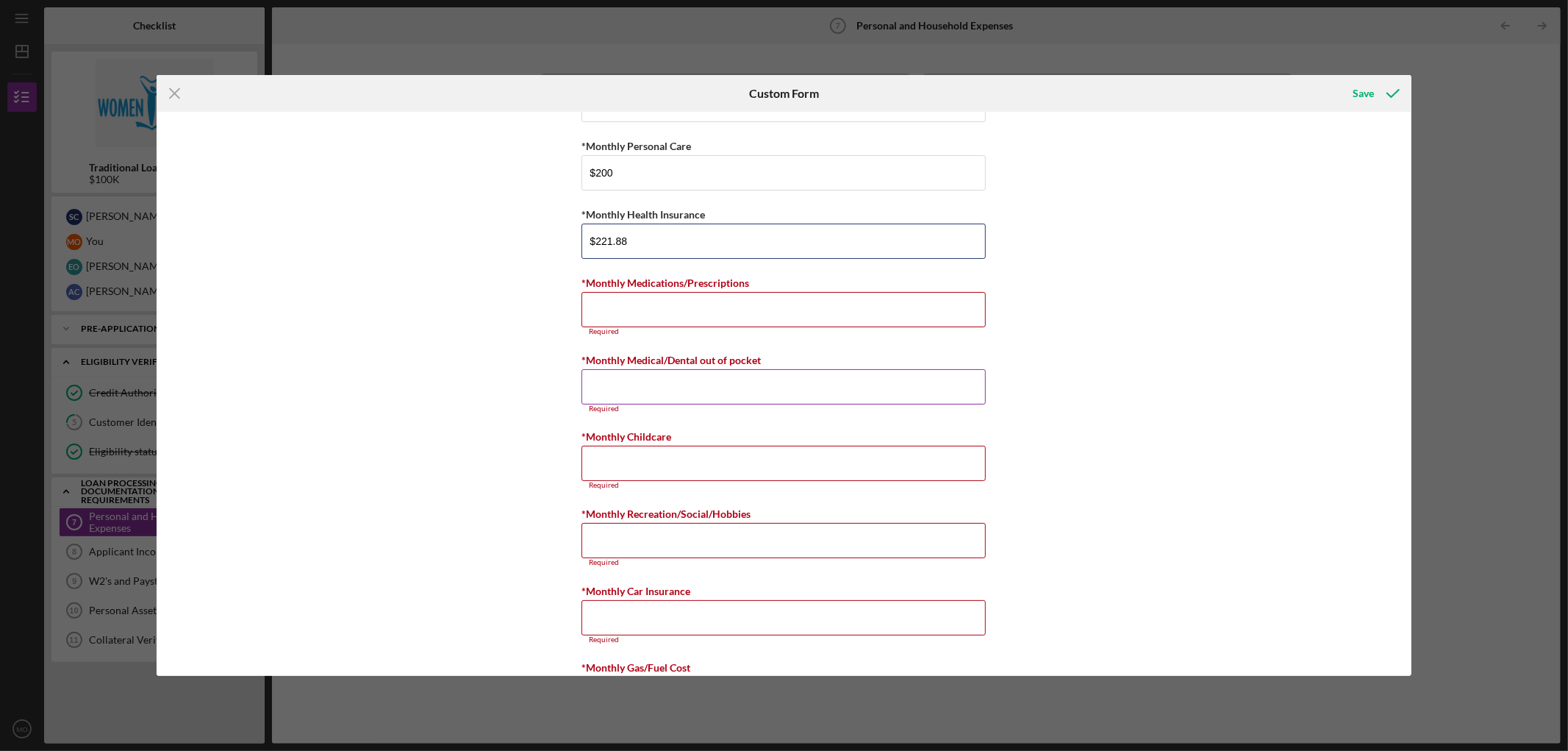
scroll to position [517, 0]
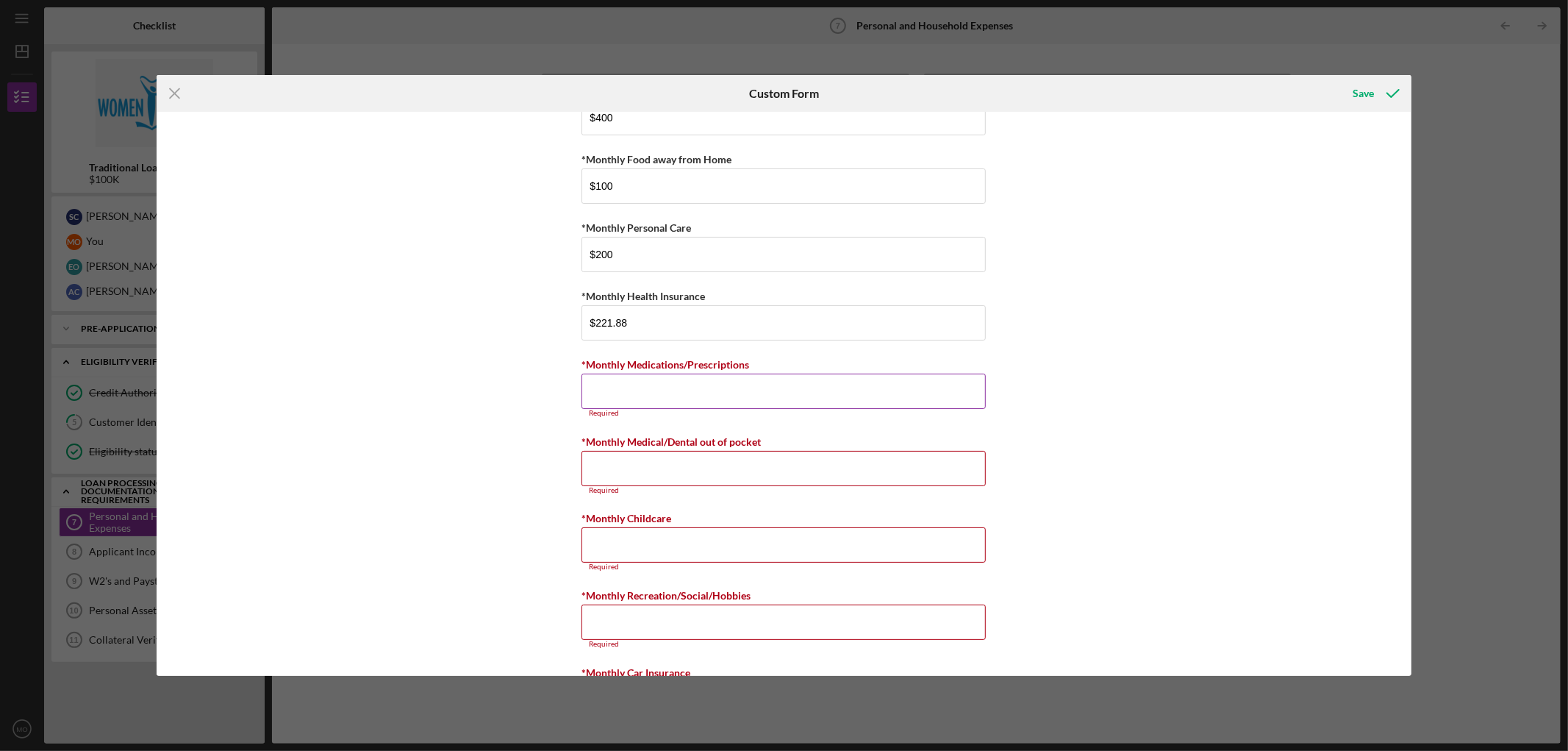
click at [650, 400] on input "*Monthly Medications/Prescriptions" at bounding box center [784, 391] width 404 height 35
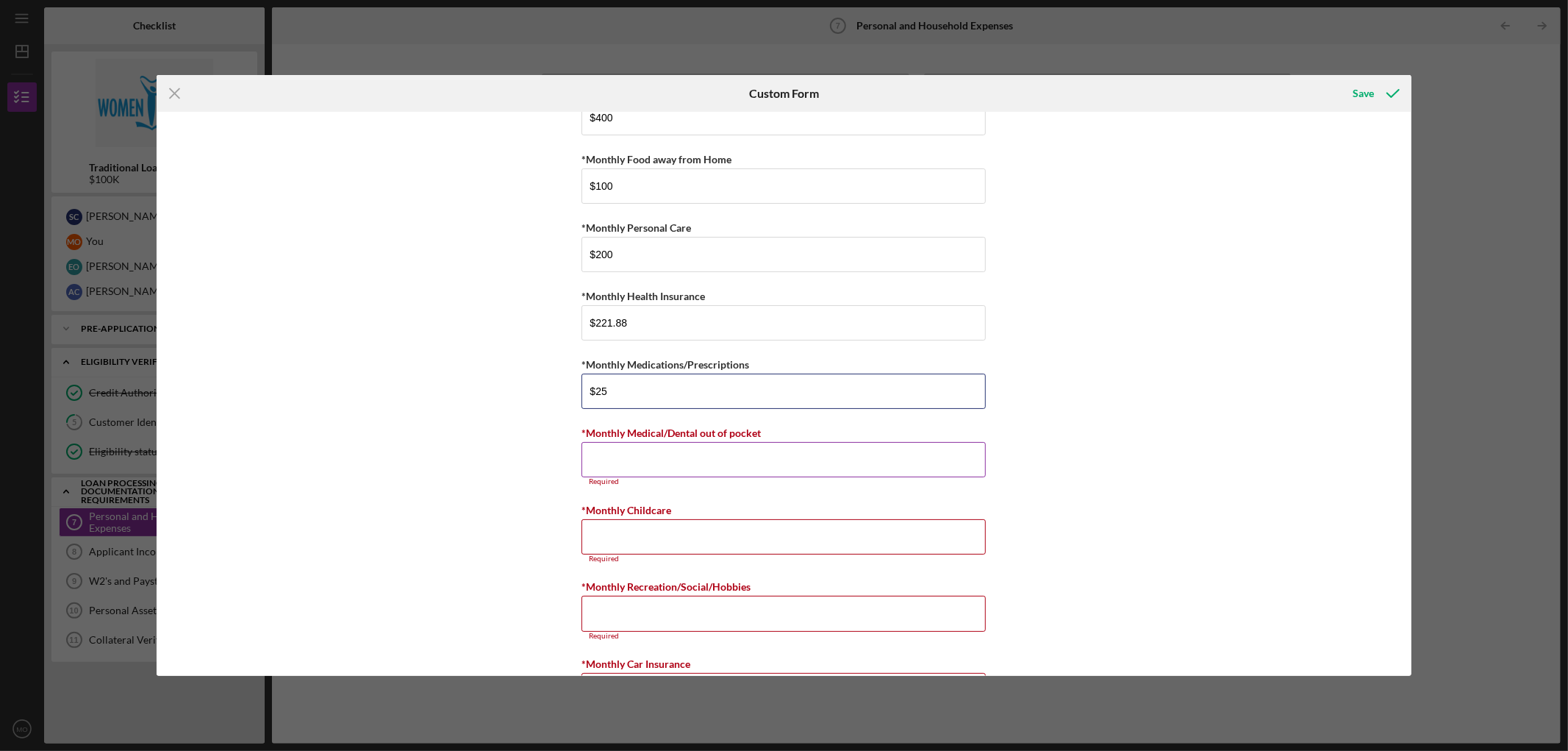
type input "$25"
click at [626, 456] on input "*Monthly Medical/Dental out of pocket" at bounding box center [784, 459] width 404 height 35
type input "$25"
click at [632, 456] on input "*Monthly Childcare" at bounding box center [784, 528] width 404 height 35
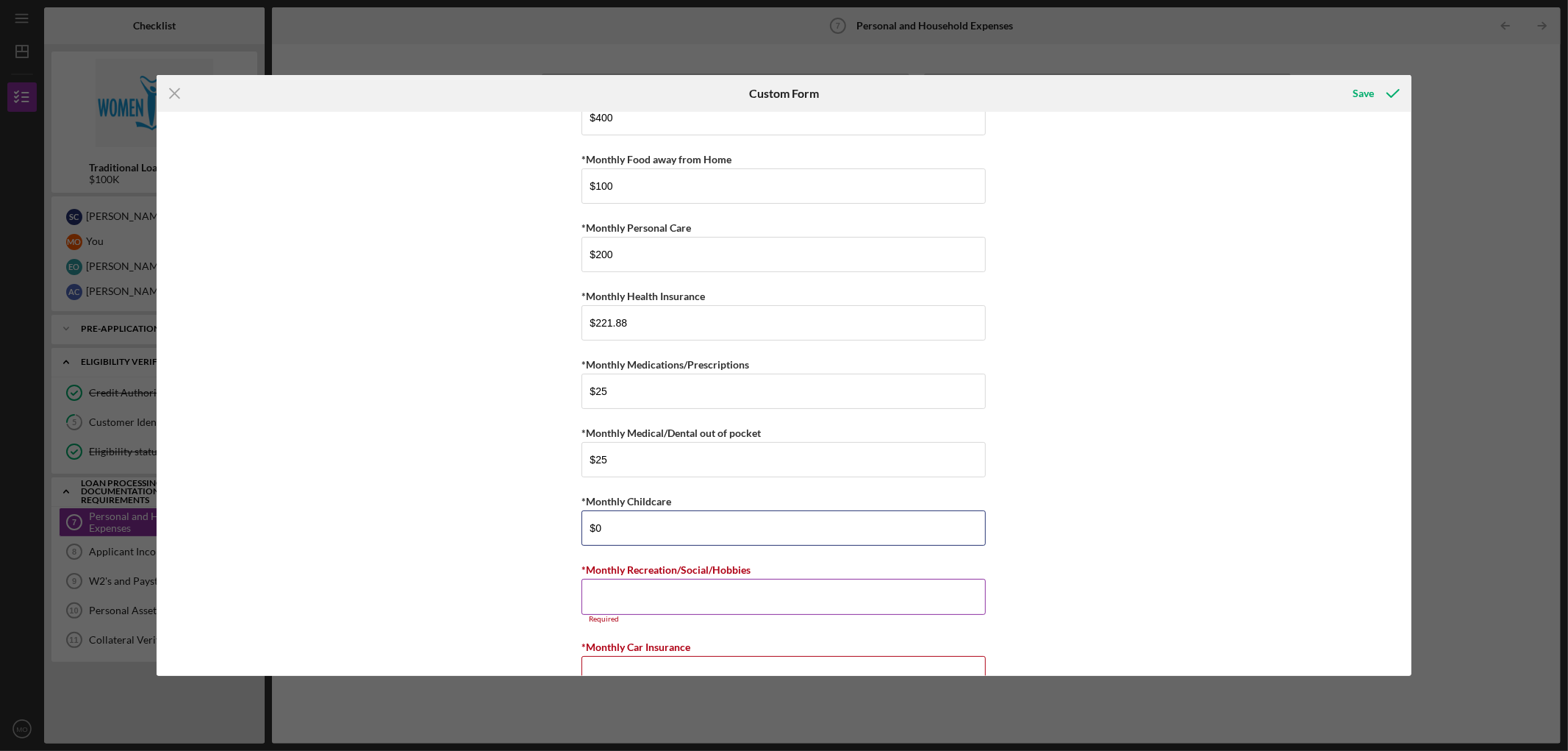
type input "$0"
click at [633, 456] on input "*Monthly Recreation/Social/Hobbies" at bounding box center [784, 596] width 404 height 35
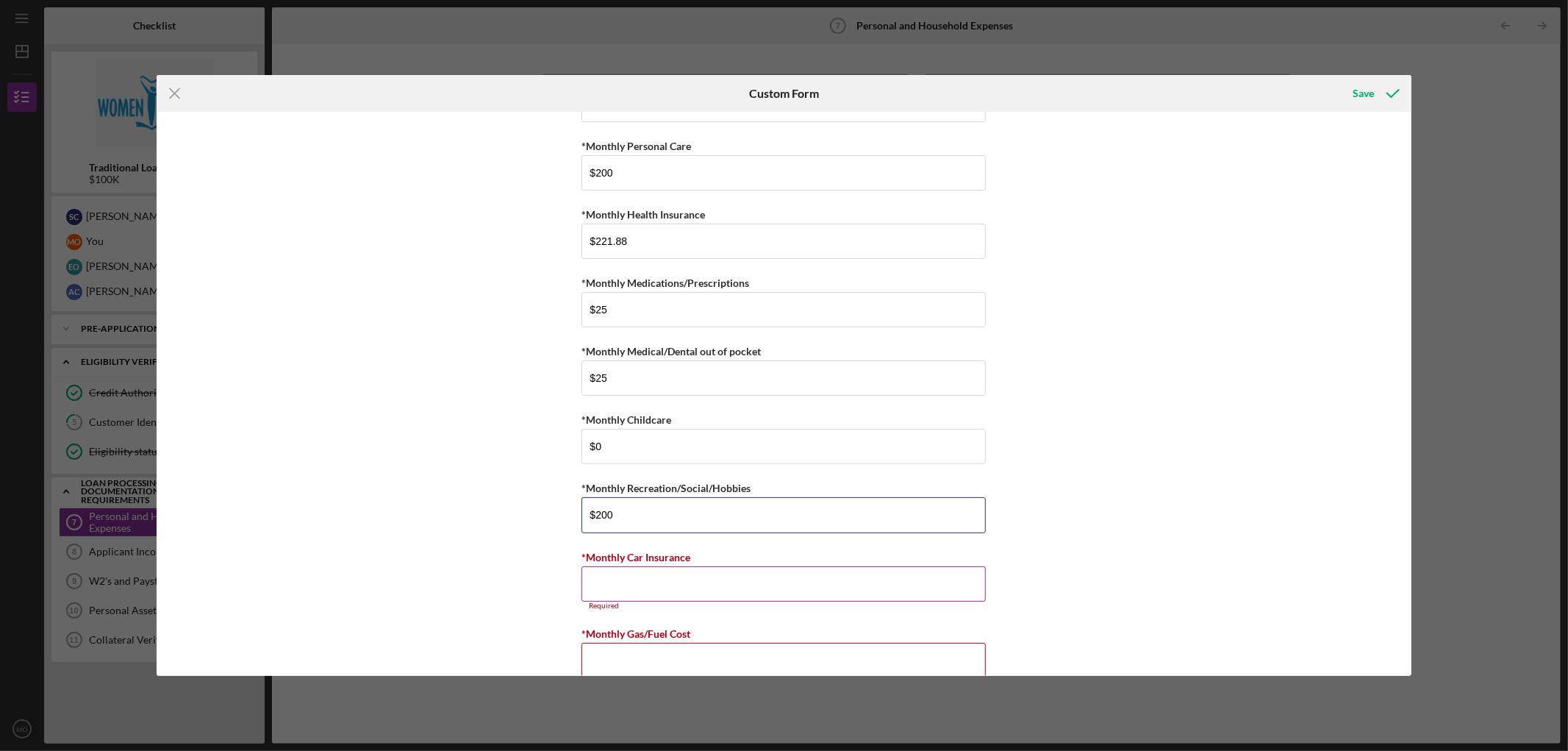
type input "$200"
click at [641, 456] on input "*Monthly Car Insurance" at bounding box center [784, 584] width 404 height 35
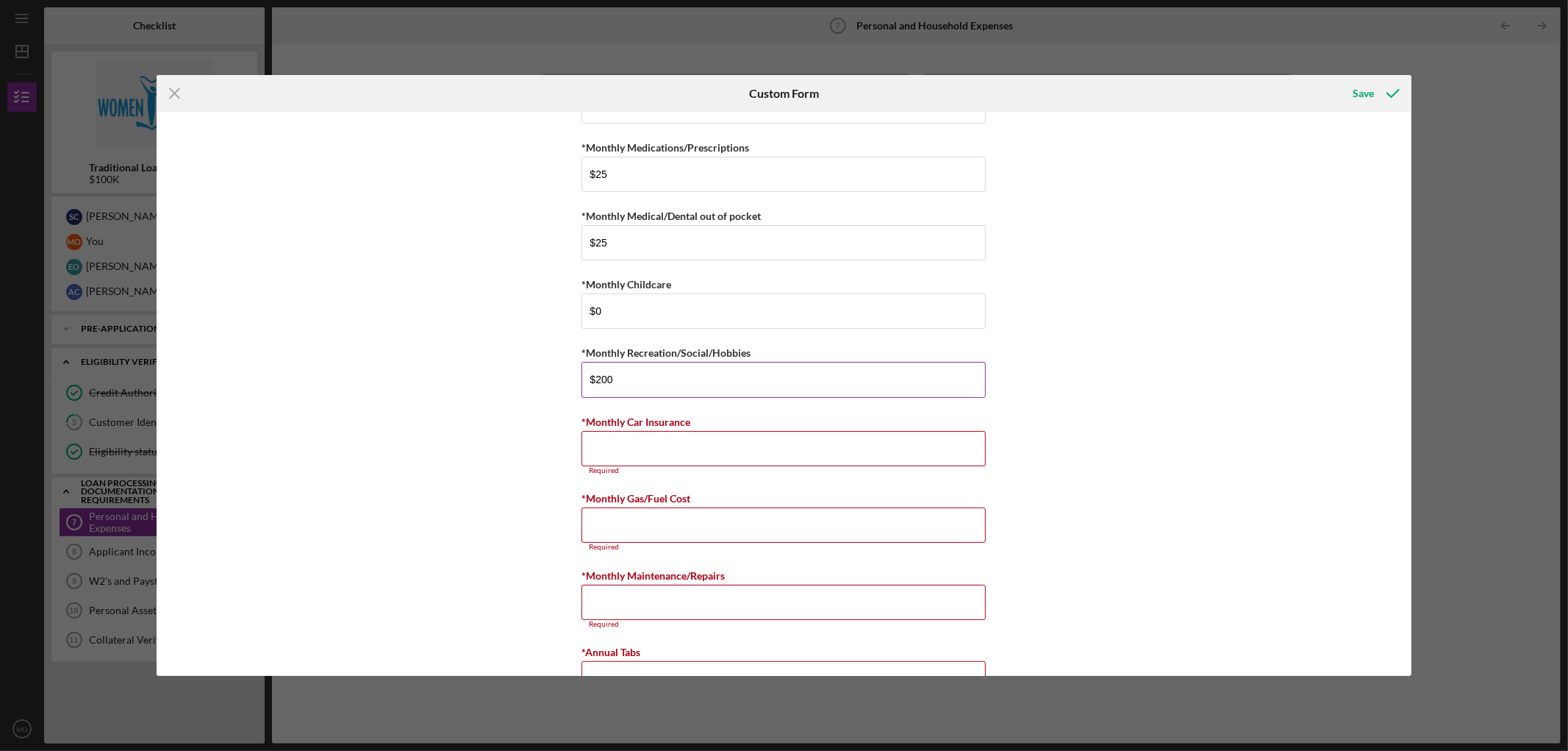
scroll to position [762, 0]
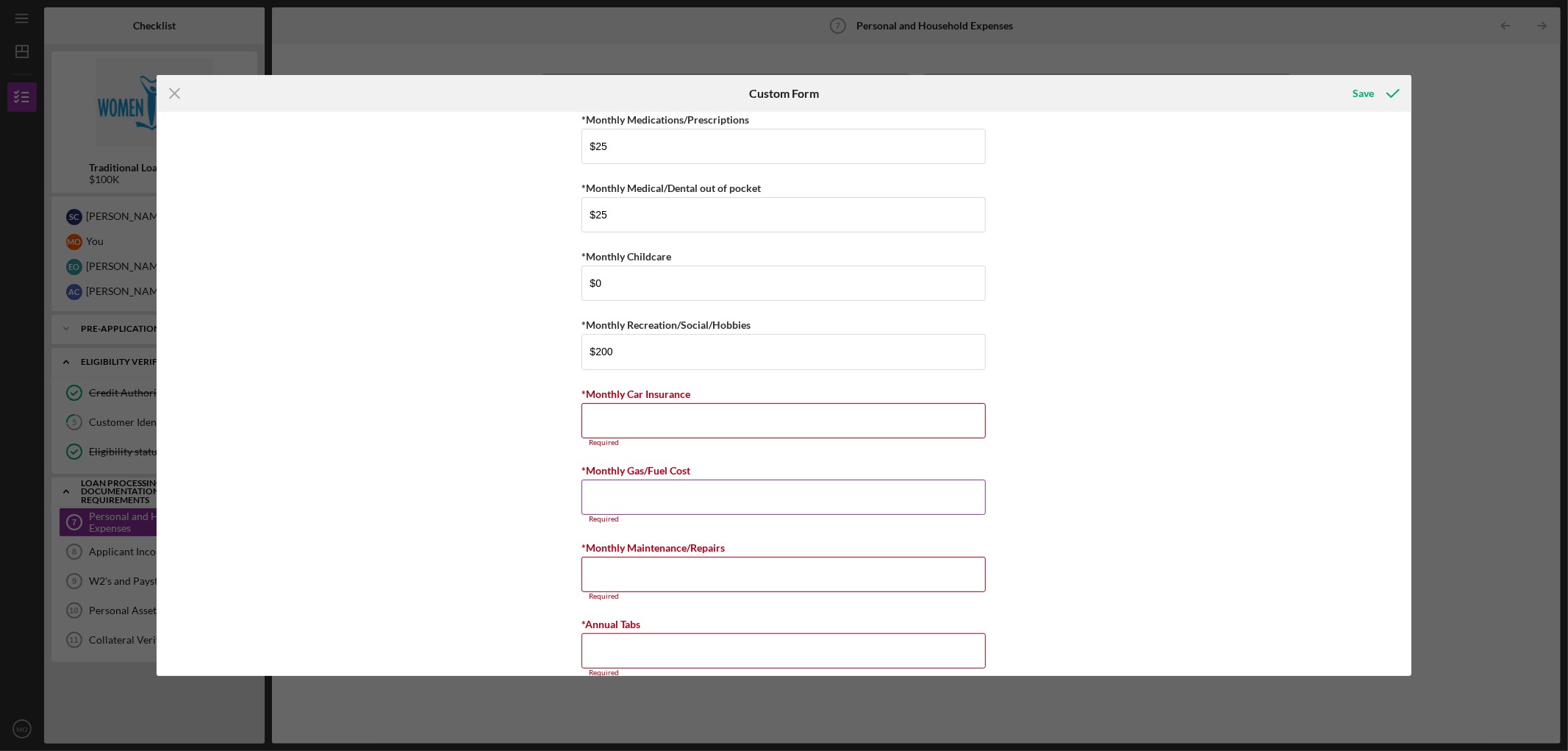
click at [685, 456] on input "*Monthly Gas/Fuel Cost" at bounding box center [784, 497] width 404 height 35
drag, startPoint x: 597, startPoint y: 494, endPoint x: 674, endPoint y: 505, distance: 77.8
click at [674, 456] on input "$150" at bounding box center [784, 497] width 404 height 35
type input "$100"
click at [663, 456] on input "*Monthly Maintenance/Repairs" at bounding box center [784, 565] width 404 height 35
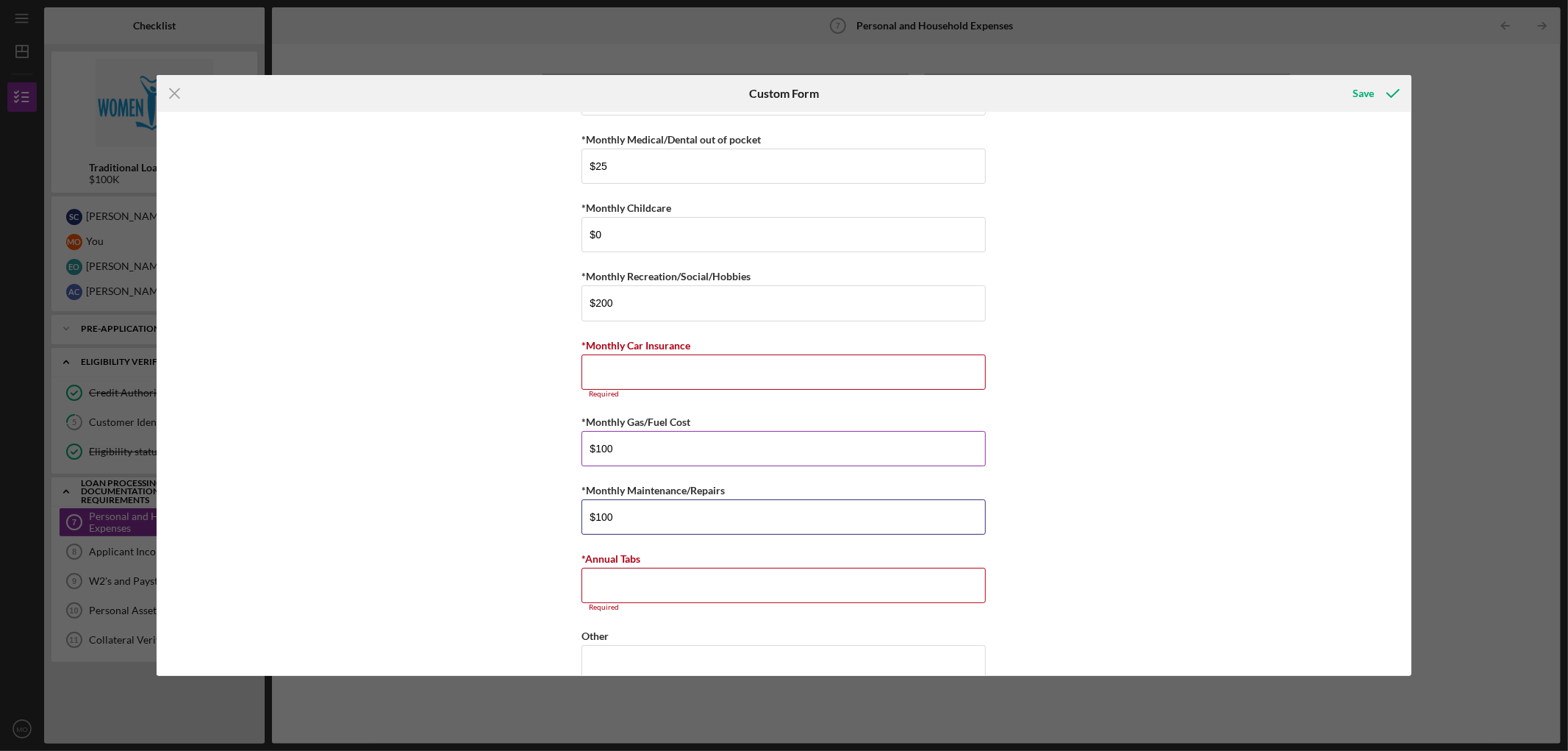
scroll to position [817, 0]
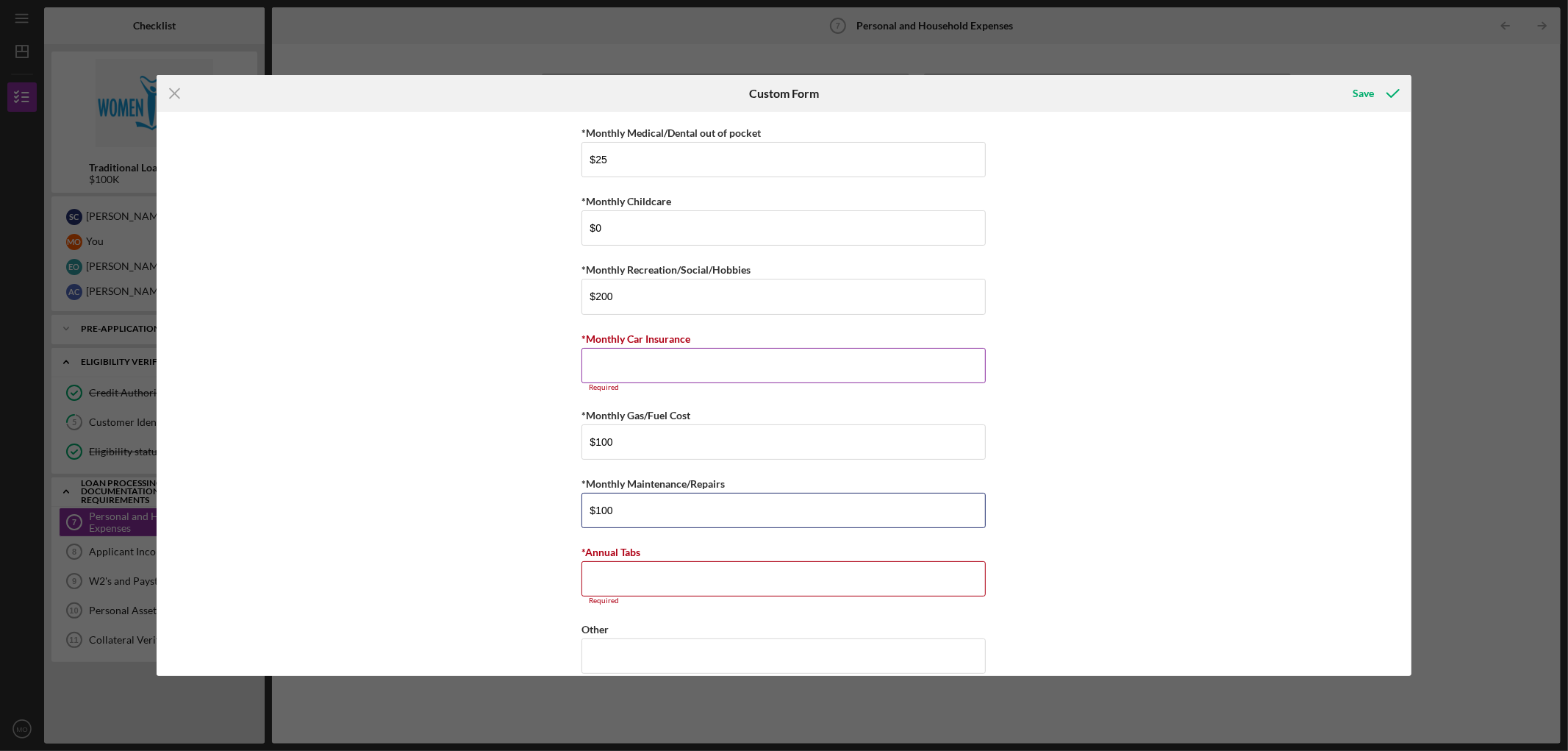
type input "$100"
click at [622, 365] on input "*Monthly Car Insurance" at bounding box center [784, 365] width 404 height 35
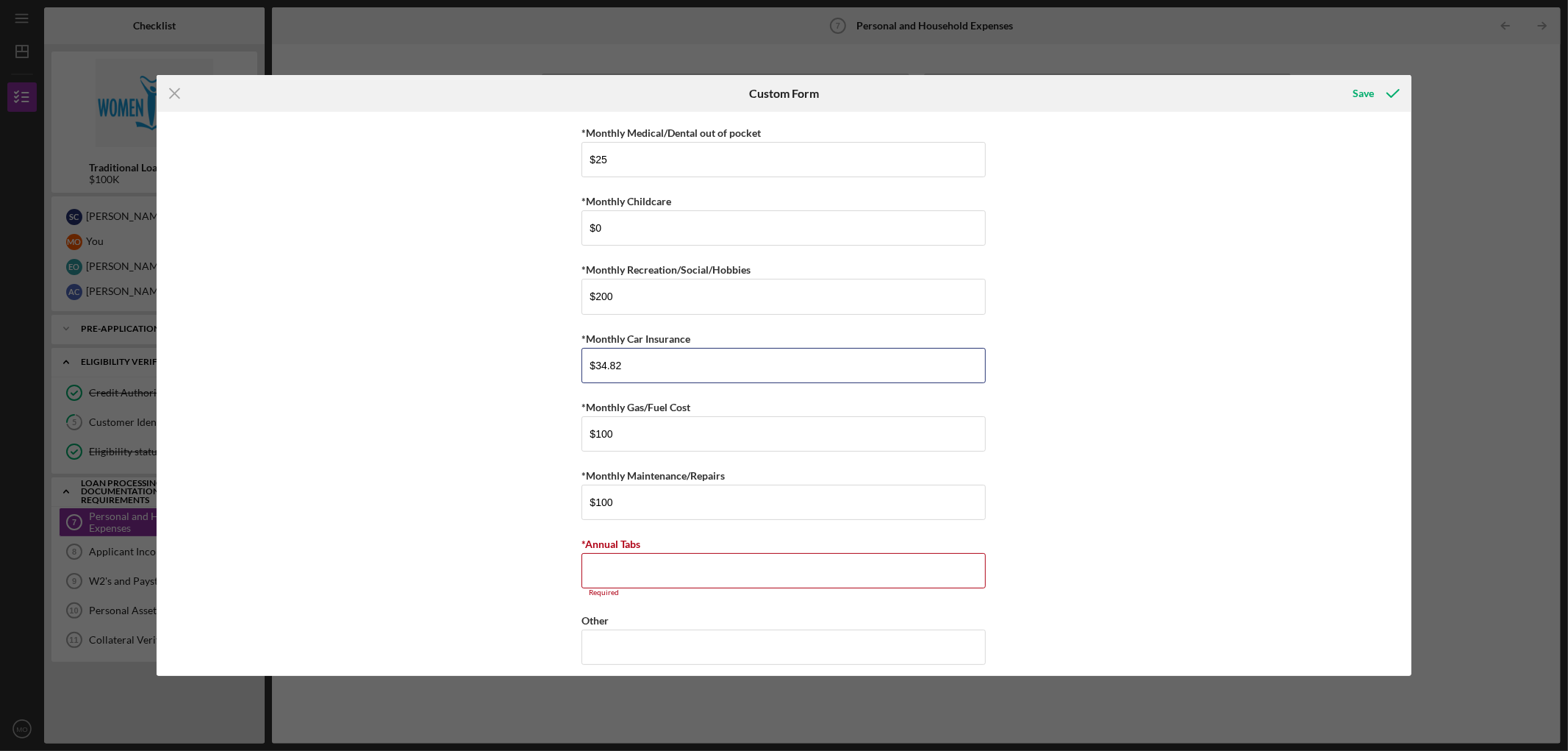
type input "$34.82"
click at [498, 337] on div "*Monthly Rent $2,562.10 *Monthly Renter's Insurance $234.82 *Monthly Electric/H…" at bounding box center [783, 394] width 1254 height 564
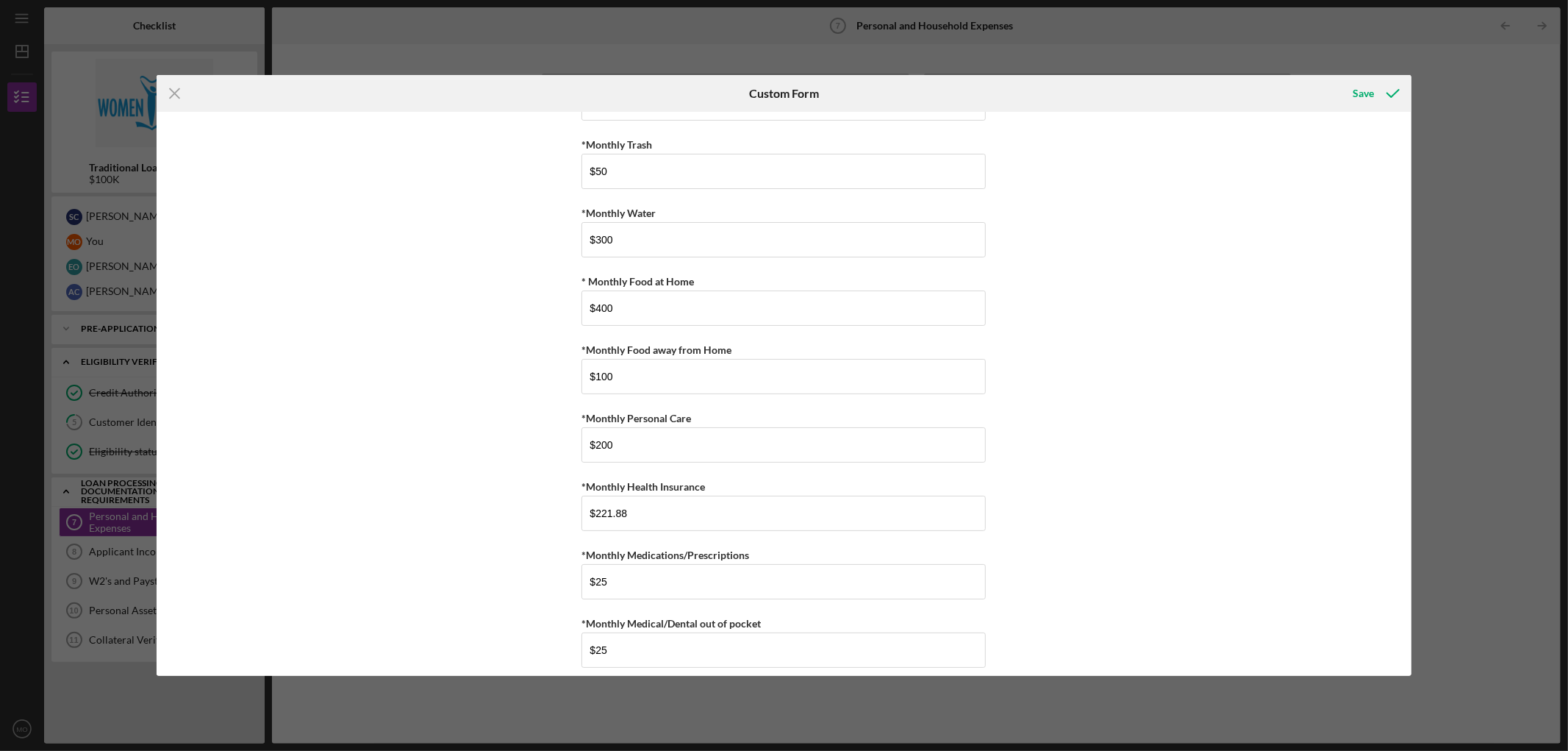
scroll to position [0, 0]
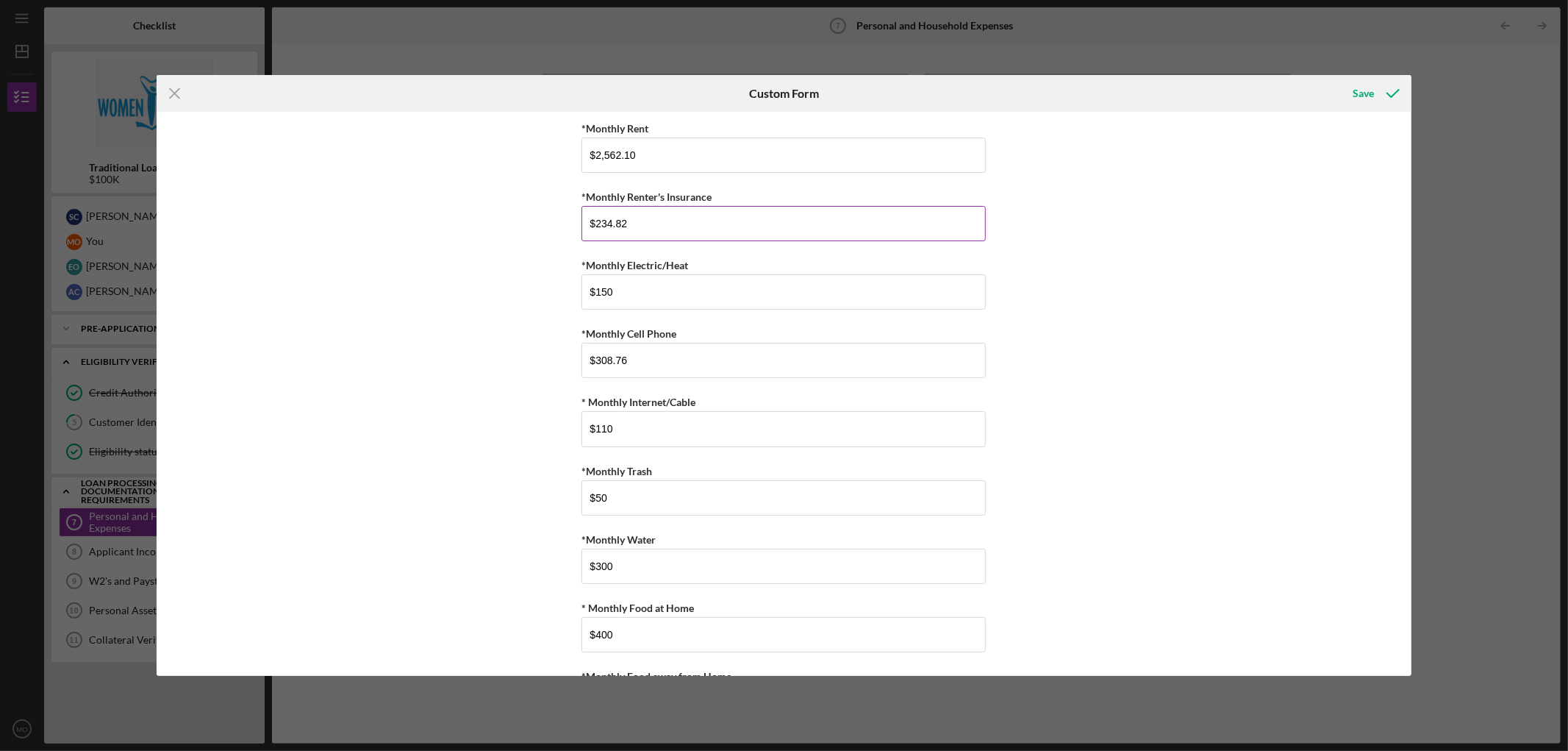
click at [597, 222] on input "$234.82" at bounding box center [784, 223] width 404 height 35
type input "$200"
click at [1045, 79] on button "Save" at bounding box center [1375, 94] width 73 height 29
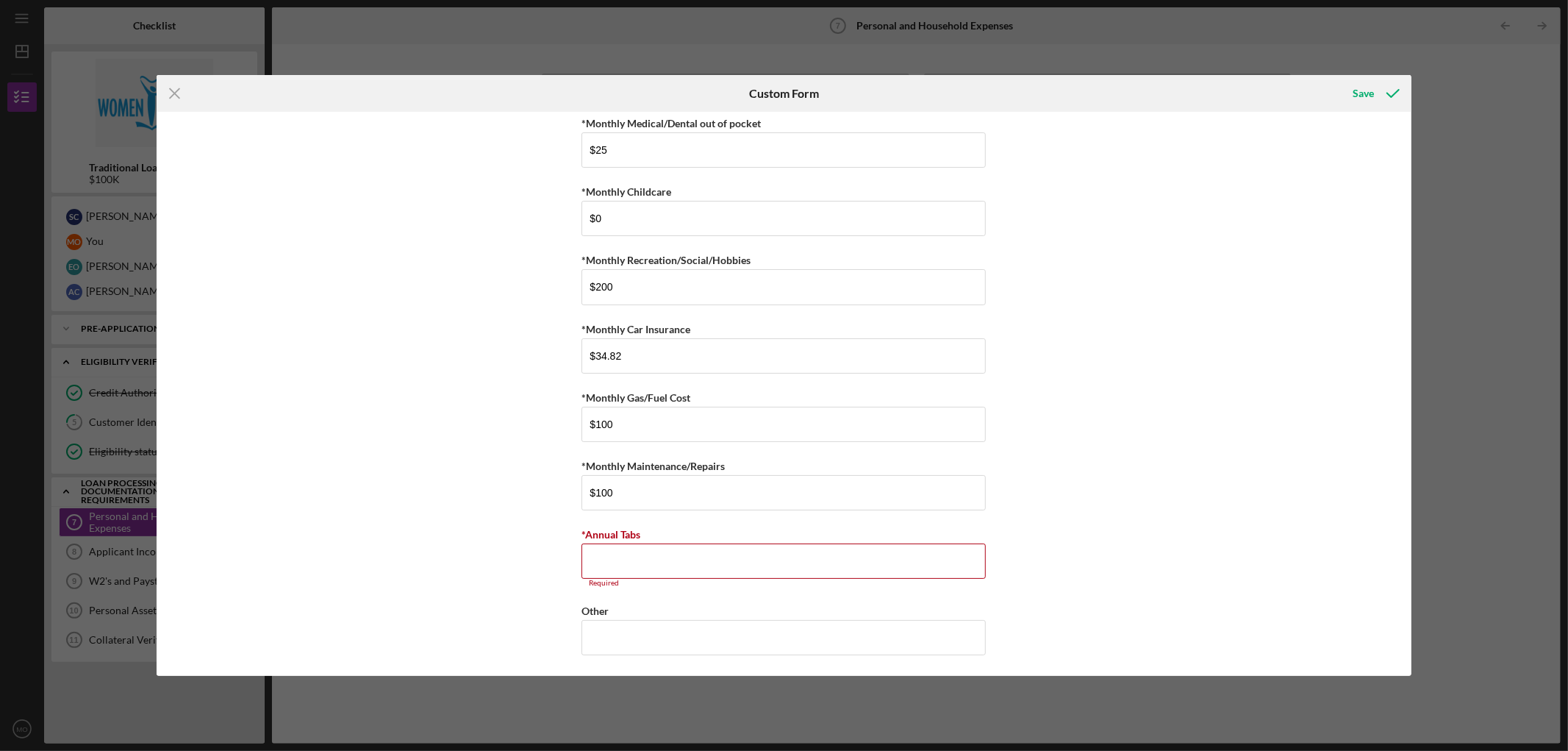
scroll to position [832, 0]
click at [672, 456] on input "*Annual Tabs" at bounding box center [784, 559] width 404 height 35
click at [795, 456] on input "*Annual Tabs" at bounding box center [784, 559] width 404 height 35
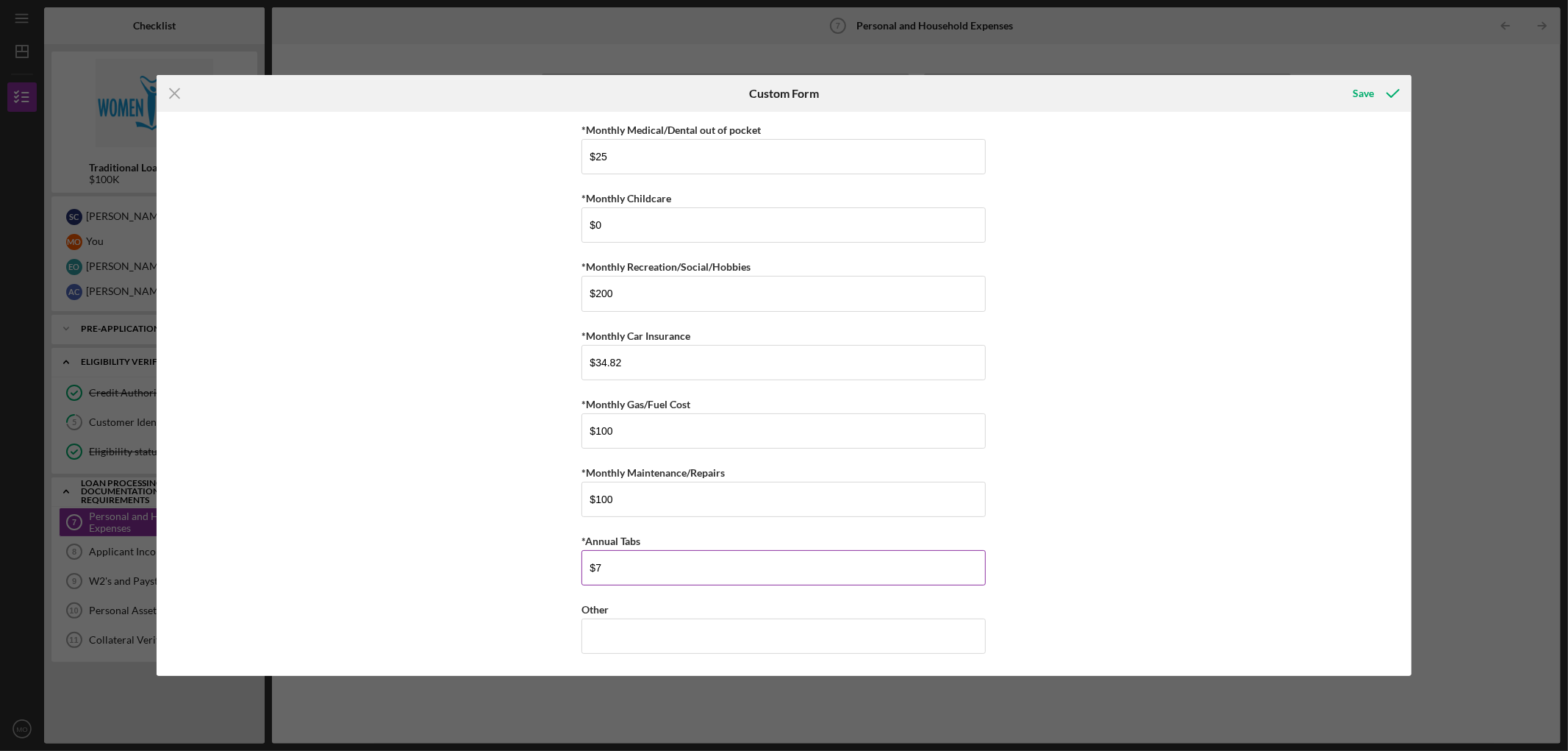
scroll to position [823, 0]
type input "$76"
click at [706, 456] on input "Other" at bounding box center [784, 636] width 404 height 35
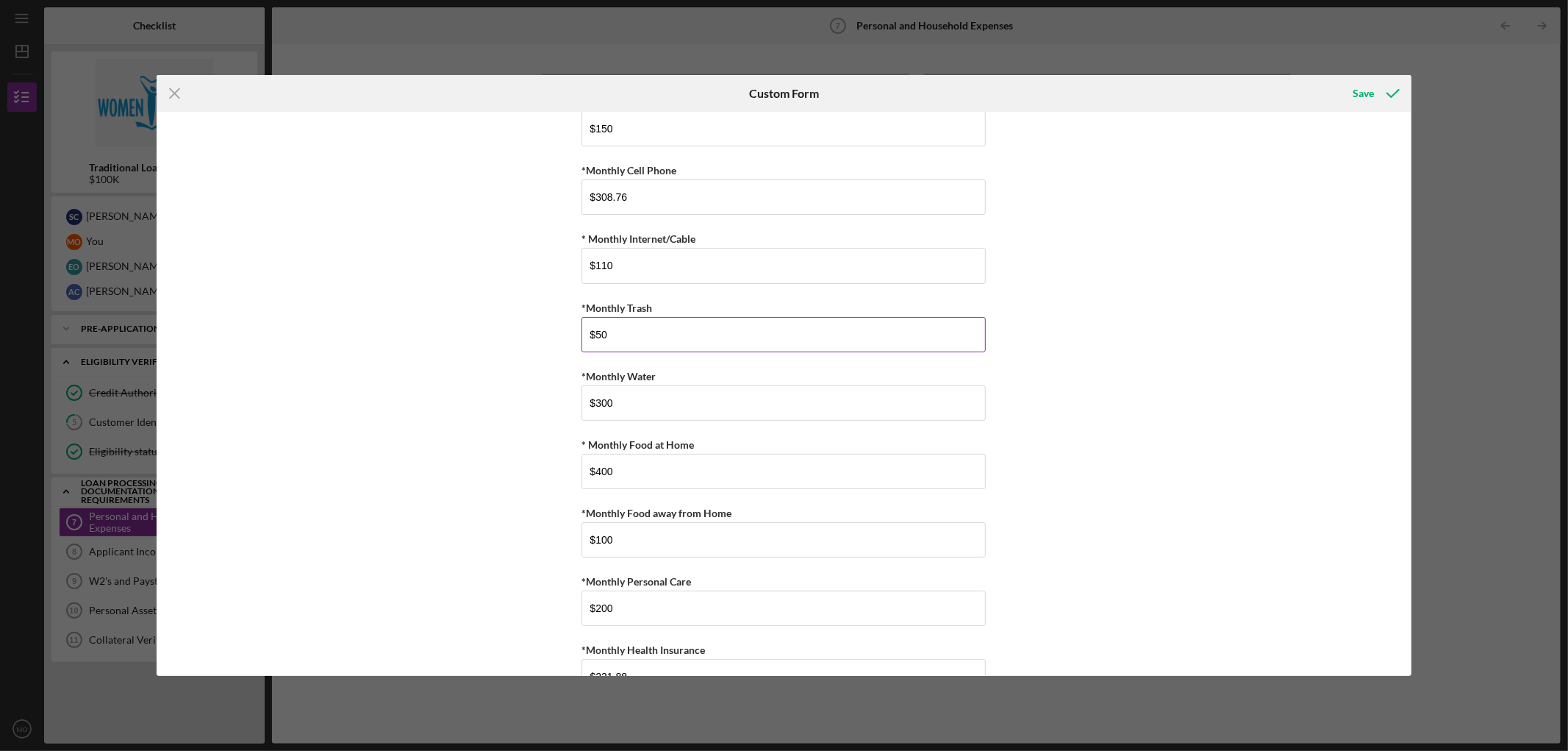
click at [622, 337] on input "$50" at bounding box center [784, 334] width 404 height 35
type input "$5"
type input "$20"
click at [629, 405] on input "$300" at bounding box center [784, 403] width 404 height 35
type input "$3"
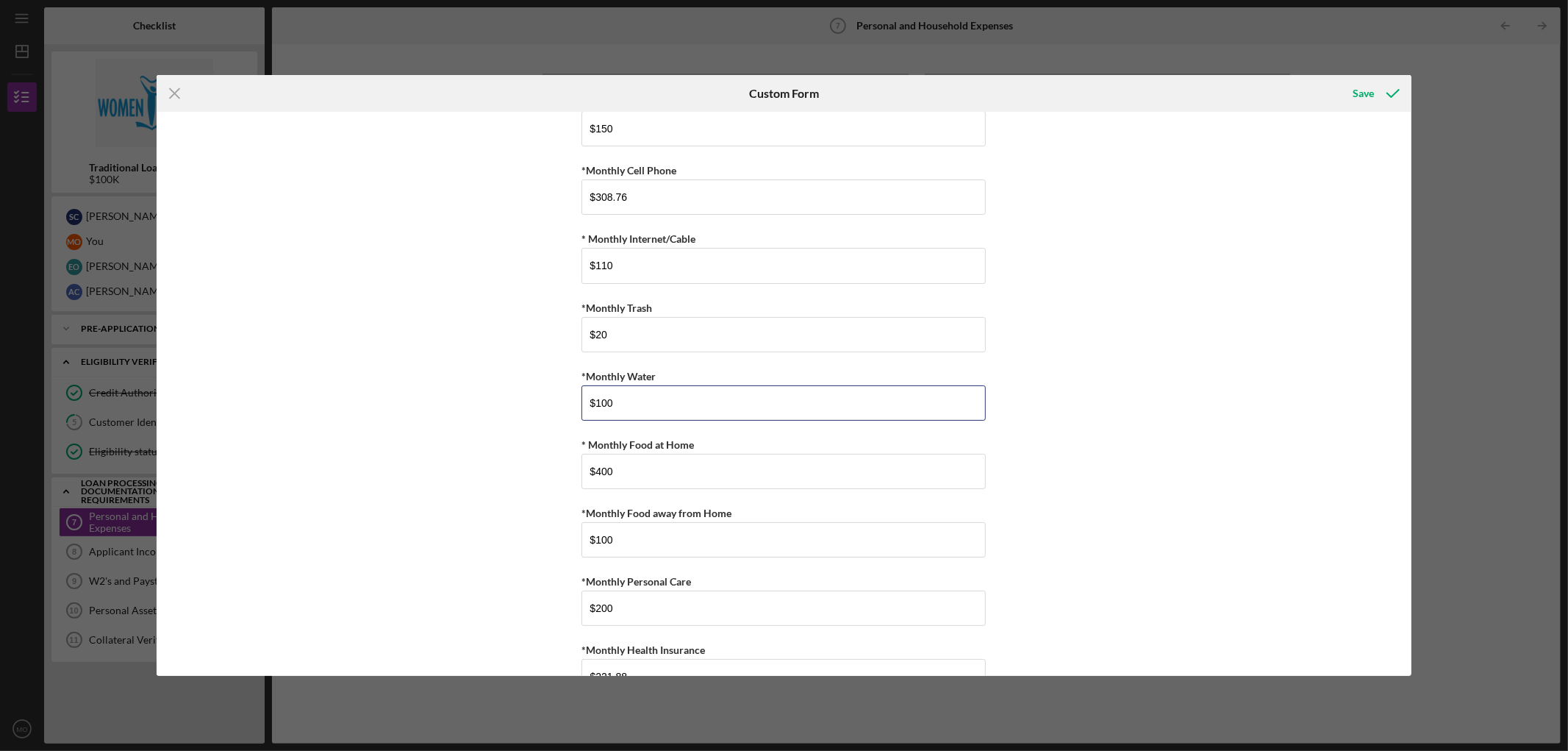
type input "$100"
click at [1045, 334] on div "*Monthly Rent $2,562.10 *Monthly Renter's Insurance $200 *Monthly Electric/Heat…" at bounding box center [783, 394] width 1254 height 564
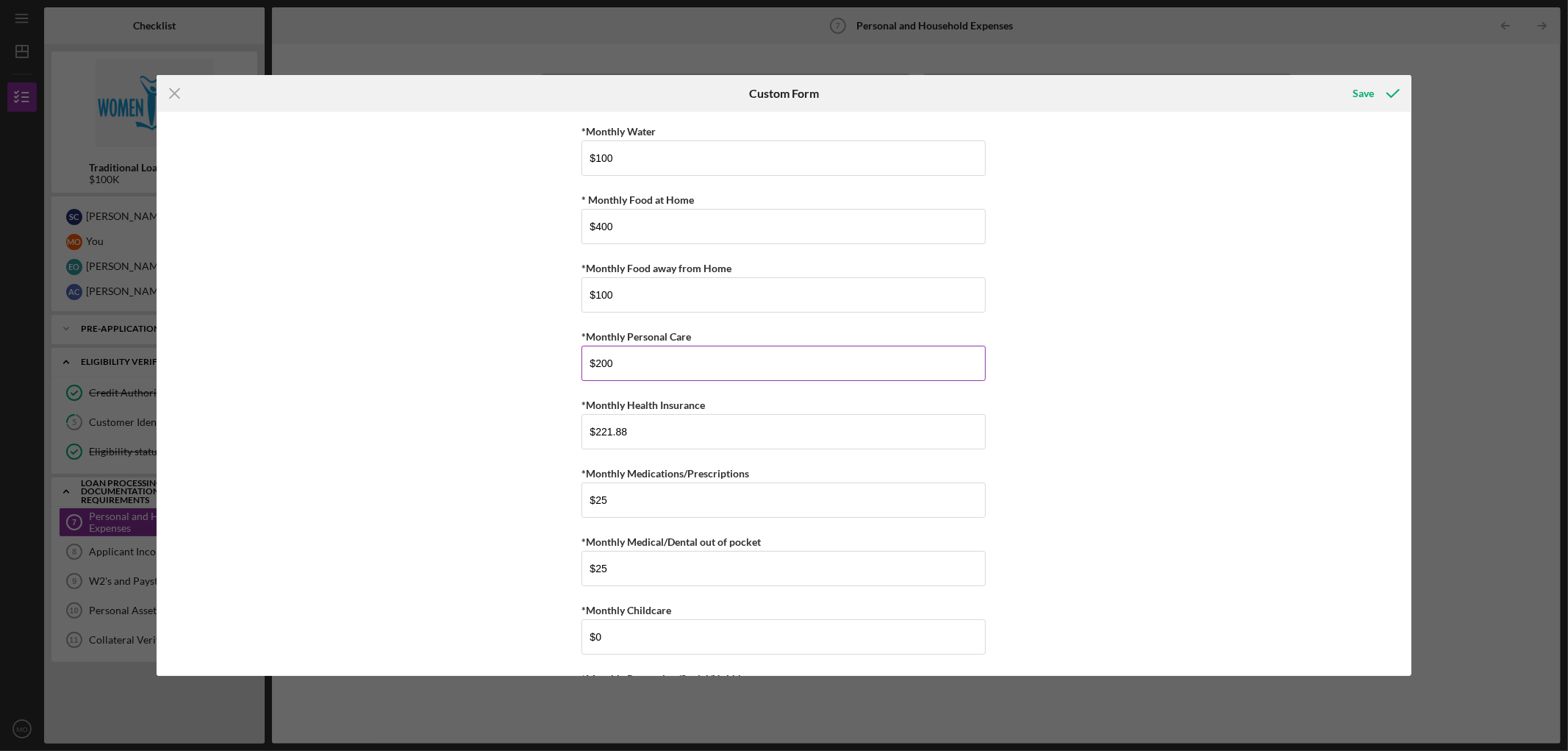
drag, startPoint x: 600, startPoint y: 362, endPoint x: 642, endPoint y: 359, distance: 42.1
click at [642, 360] on input "$200" at bounding box center [784, 363] width 404 height 35
type input "$250"
click at [1045, 382] on div "*Monthly Rent $2,562.10 *Monthly Renter's Insurance $200 *Monthly Electric/Heat…" at bounding box center [783, 394] width 1254 height 564
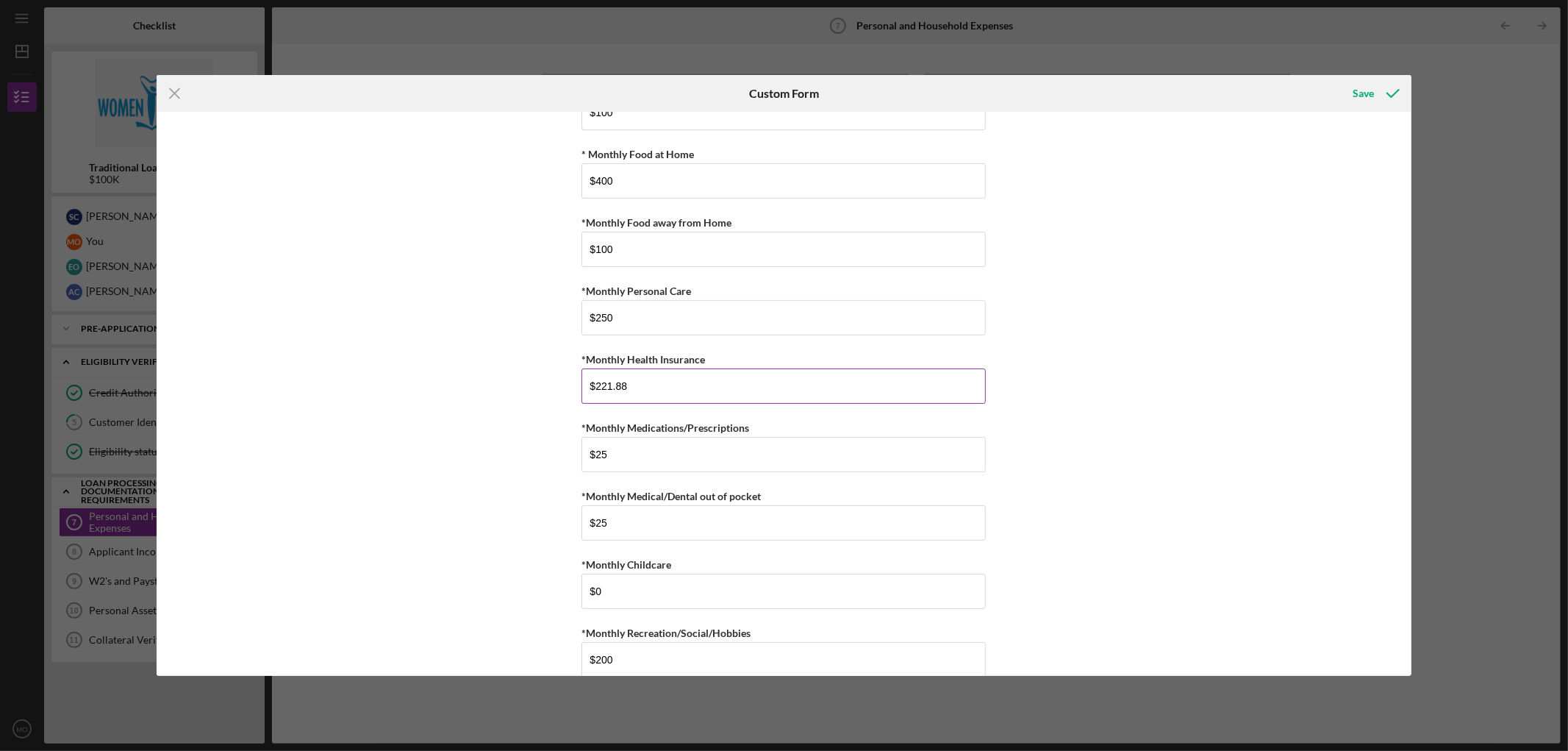
scroll to position [490, 0]
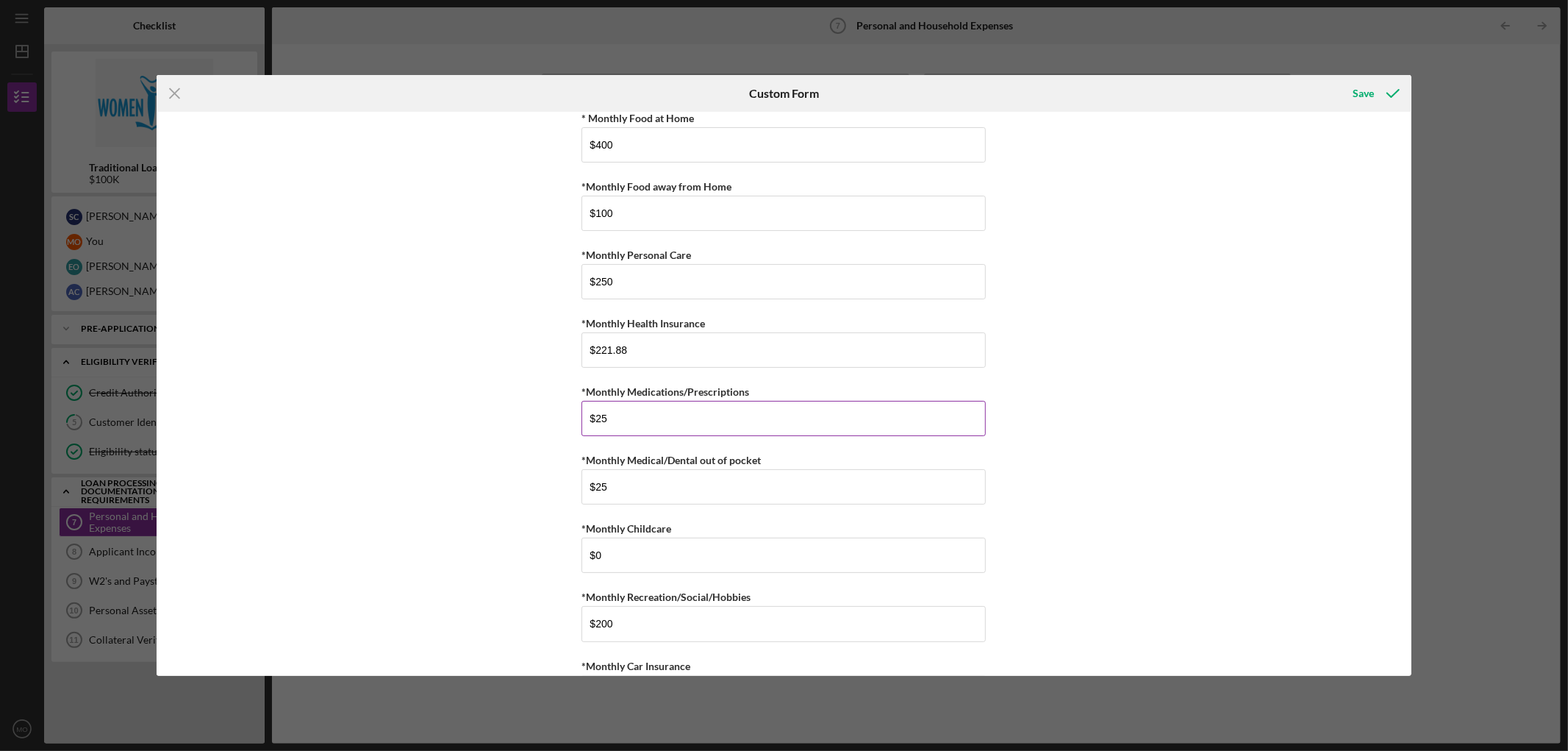
click at [601, 417] on input "$25" at bounding box center [784, 418] width 404 height 35
click at [1045, 456] on div "*Monthly Rent $2,562.10 *Monthly Renter's Insurance $200 *Monthly Electric/Heat…" at bounding box center [783, 394] width 1254 height 564
drag, startPoint x: 618, startPoint y: 417, endPoint x: 626, endPoint y: 417, distance: 8.0
click at [626, 417] on input "$29" at bounding box center [784, 418] width 404 height 35
type input "$20"
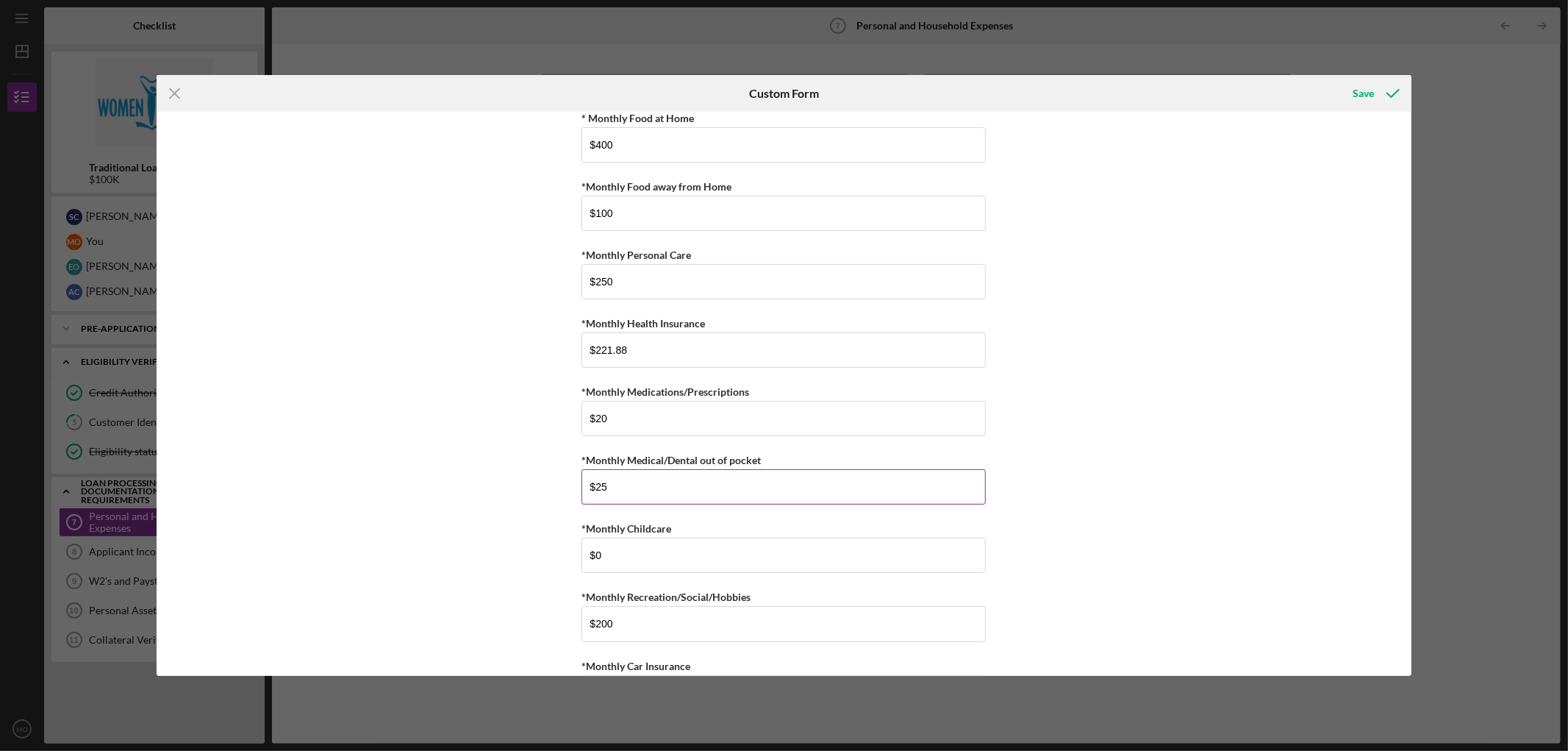
click at [740, 456] on input "$25" at bounding box center [784, 487] width 404 height 35
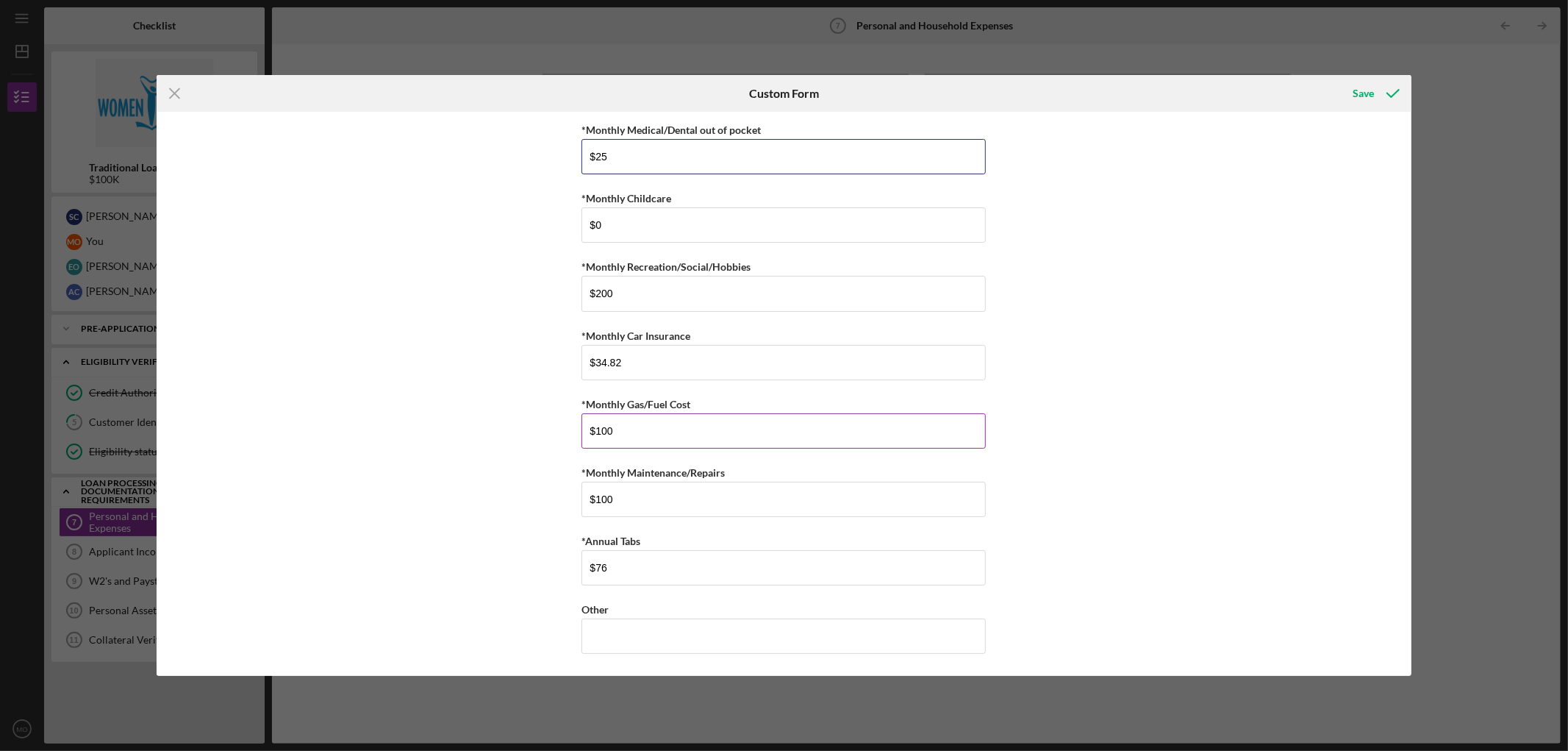
scroll to position [823, 0]
click at [1045, 90] on div "Save" at bounding box center [1364, 94] width 21 height 29
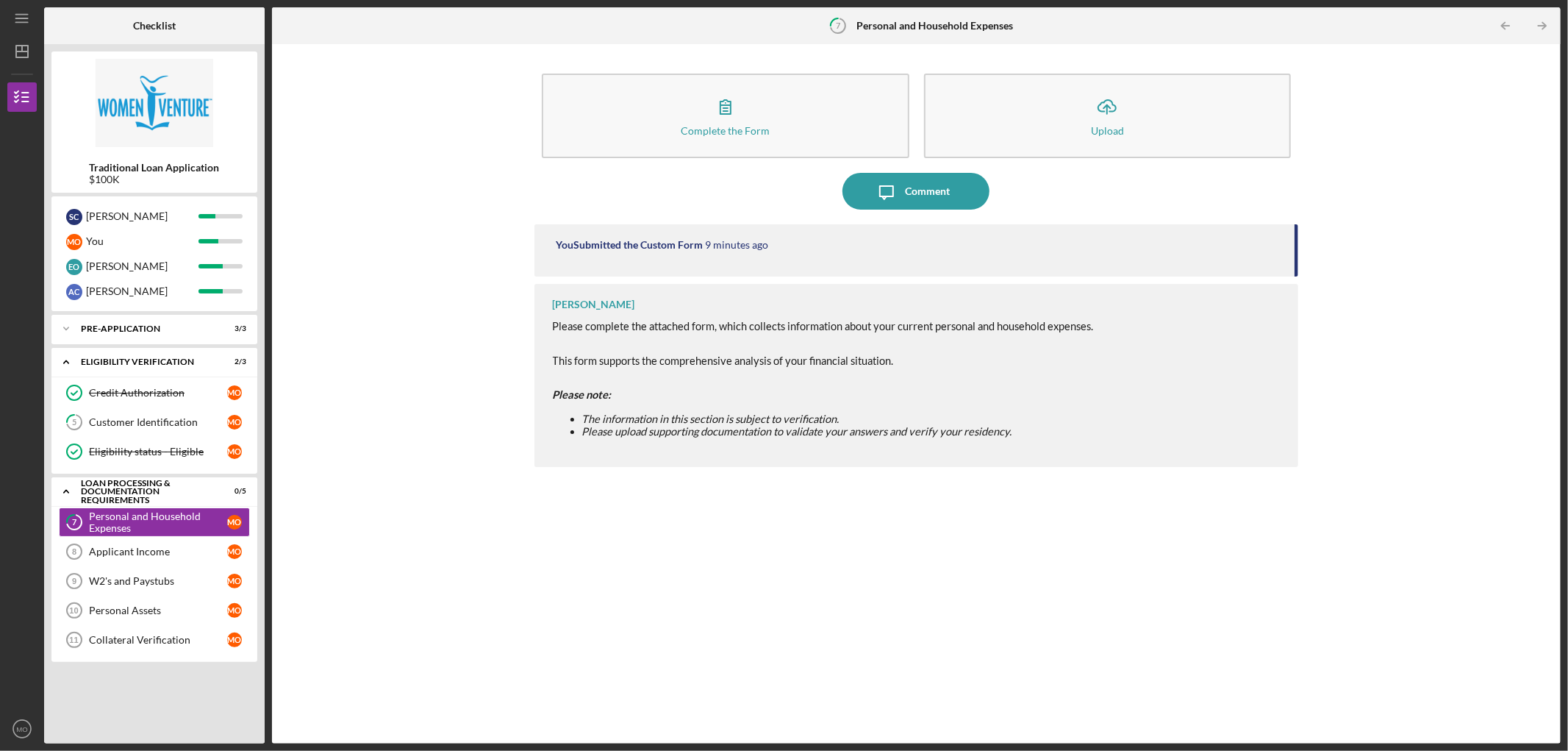
click at [684, 245] on div "You Submitted the Custom Form" at bounding box center [630, 245] width 147 height 11
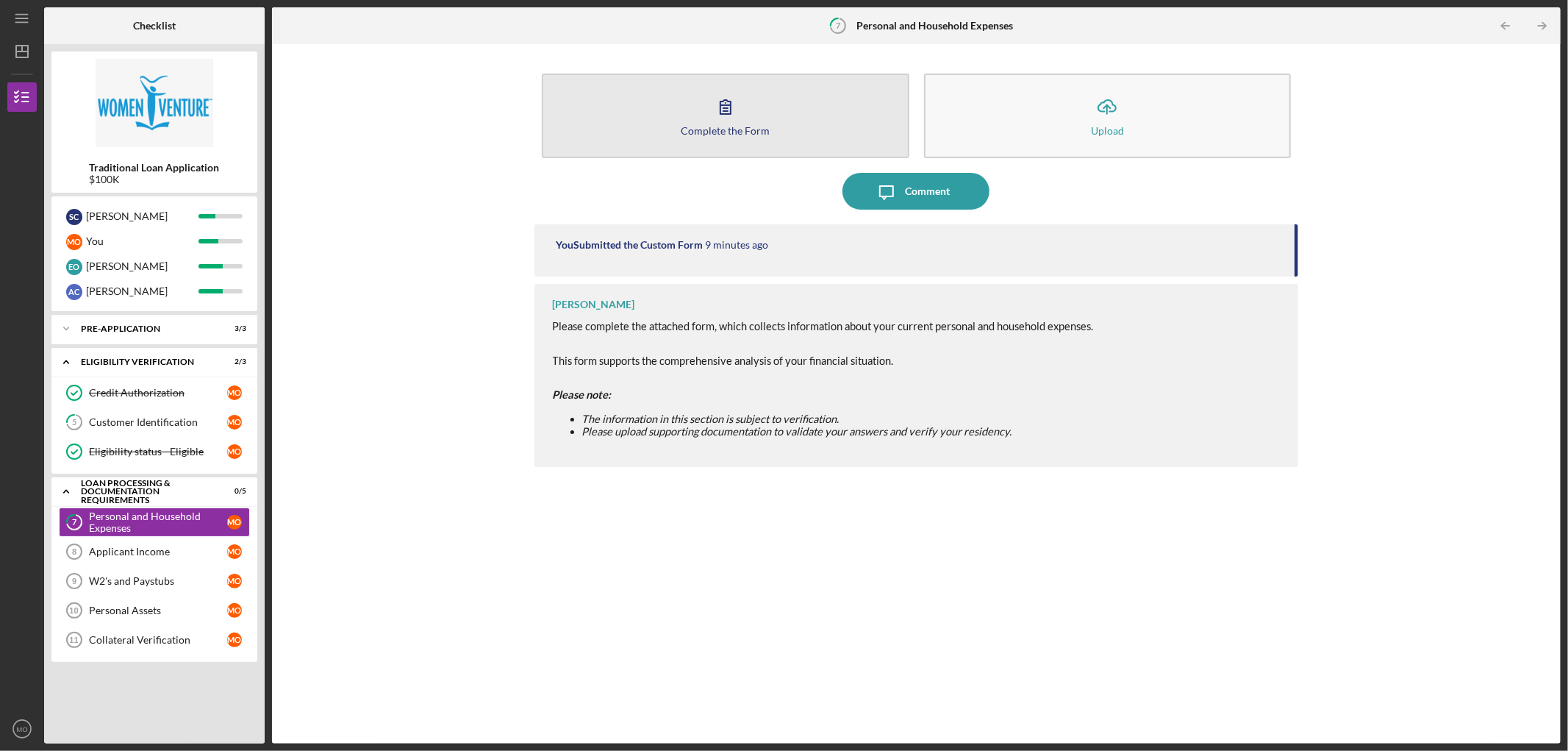
click at [760, 125] on div "Complete the Form" at bounding box center [725, 130] width 89 height 11
